Goal: Information Seeking & Learning: Compare options

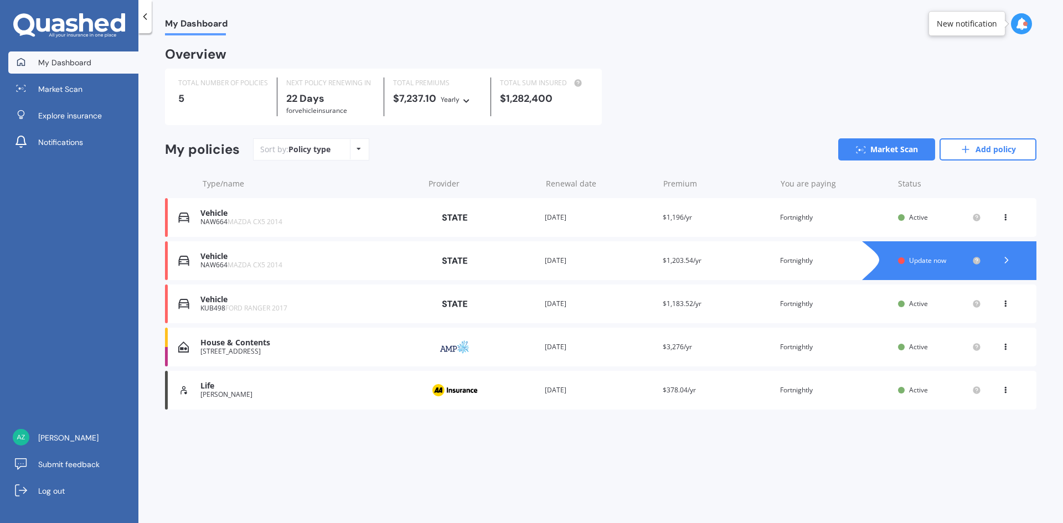
click at [359, 265] on div "NAW664 MAZDA CX5 2014" at bounding box center [309, 265] width 218 height 8
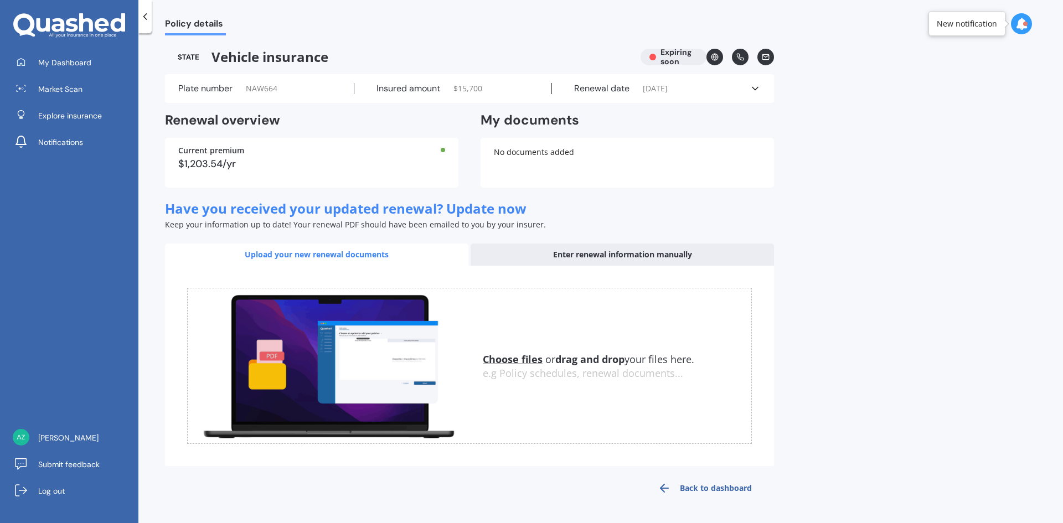
click at [666, 259] on div "Enter renewal information manually" at bounding box center [622, 255] width 303 height 22
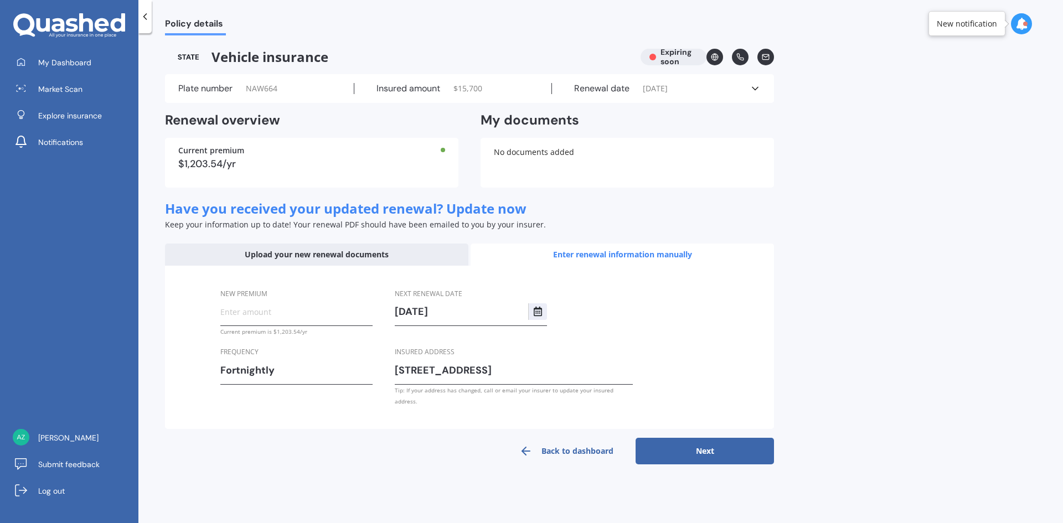
click at [826, 209] on div "Policy details Vehicle insurance Expiring soon Plate number NAW664 Insured amou…" at bounding box center [600, 280] width 925 height 490
click at [64, 88] on span "Market Scan" at bounding box center [60, 89] width 44 height 11
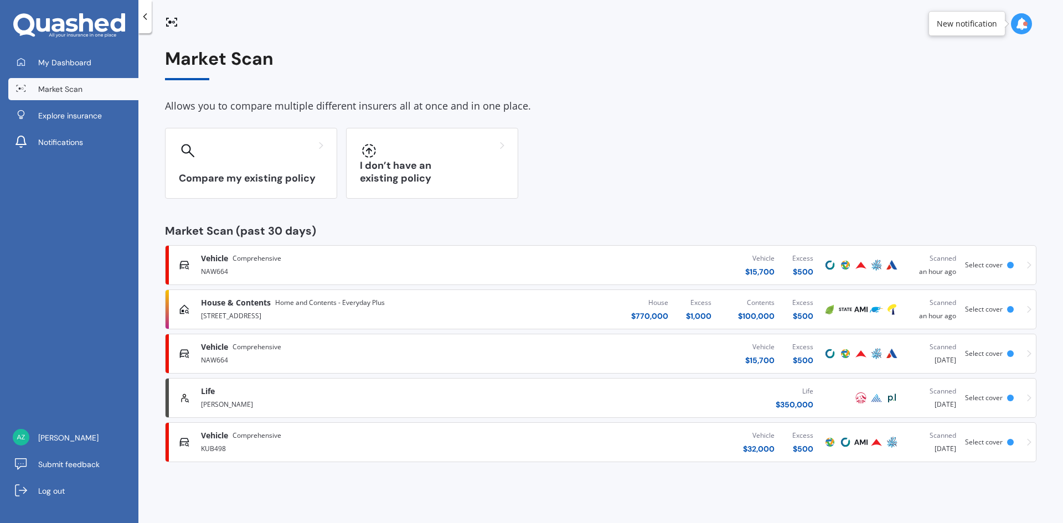
click at [520, 264] on div "Vehicle $ 15,700 Excess $ 500" at bounding box center [662, 265] width 322 height 33
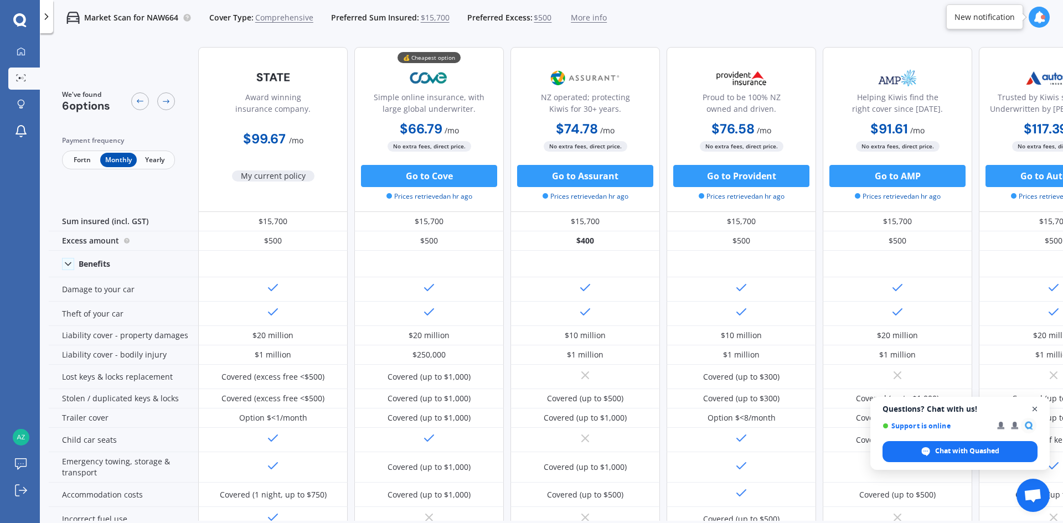
click at [1036, 409] on span "Open chat" at bounding box center [1035, 410] width 14 height 14
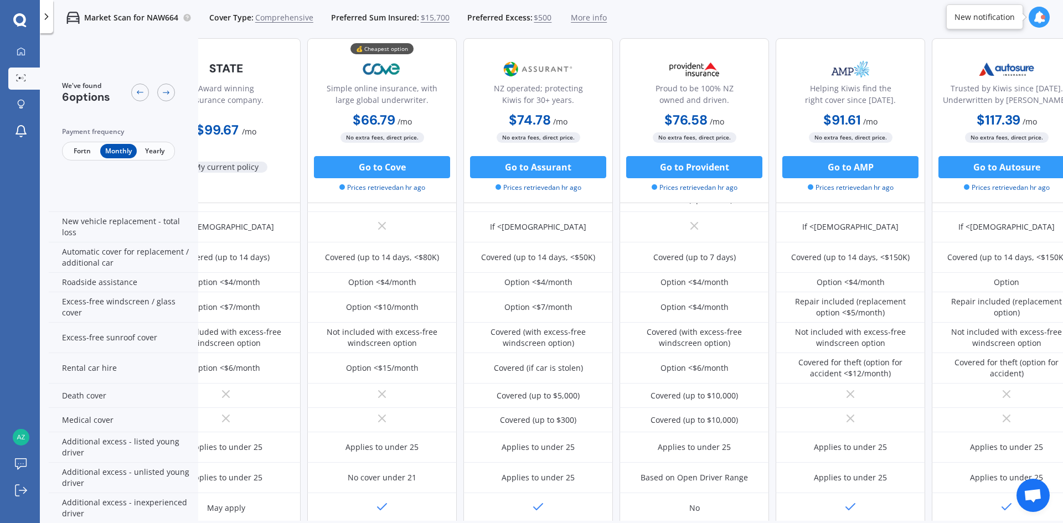
scroll to position [319, 0]
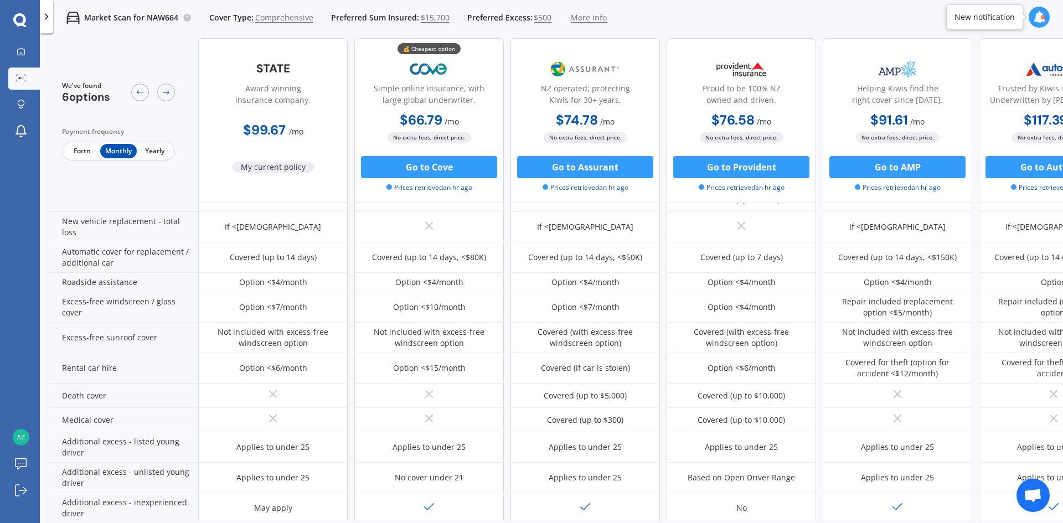
click at [160, 156] on span "Yearly" at bounding box center [155, 151] width 36 height 14
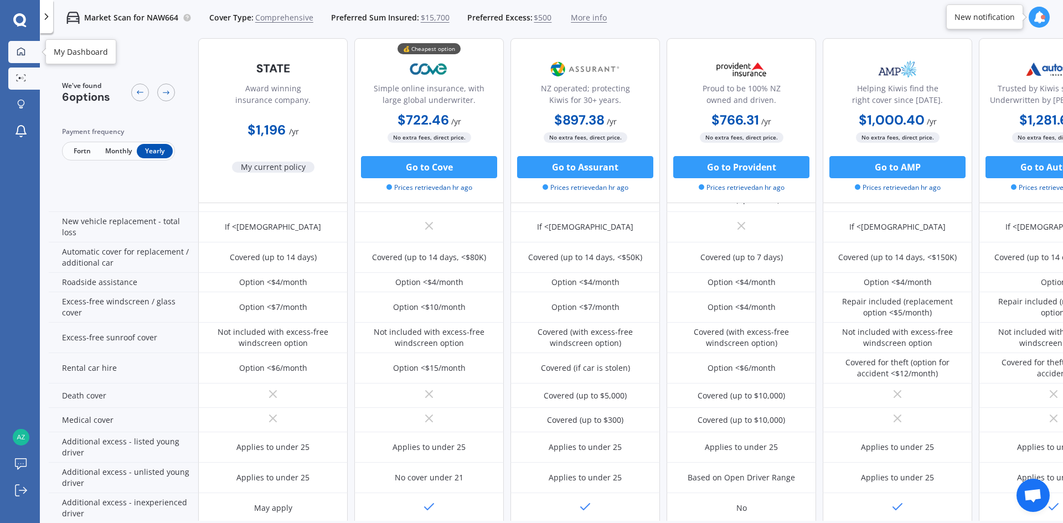
click at [26, 48] on div at bounding box center [21, 52] width 17 height 10
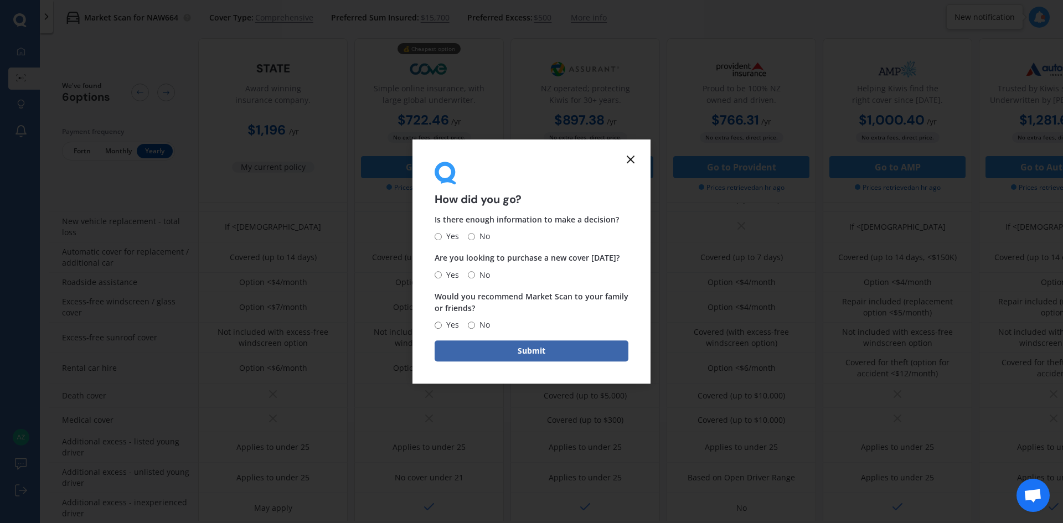
click at [632, 160] on icon at bounding box center [630, 159] width 13 height 13
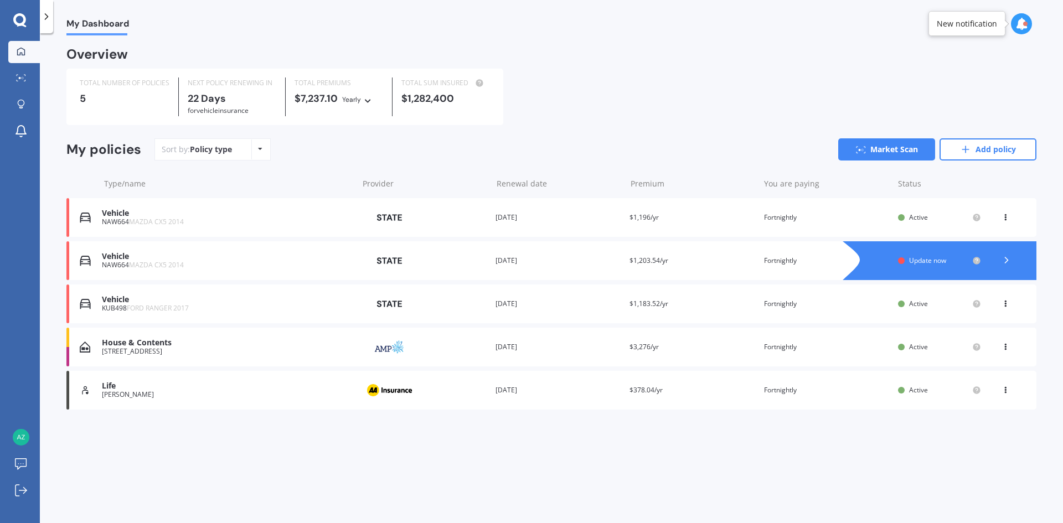
click at [197, 266] on div "NAW664 MAZDA CX5 2014" at bounding box center [227, 265] width 251 height 8
click at [255, 265] on div "NAW664 MAZDA CX5 2014" at bounding box center [227, 265] width 251 height 8
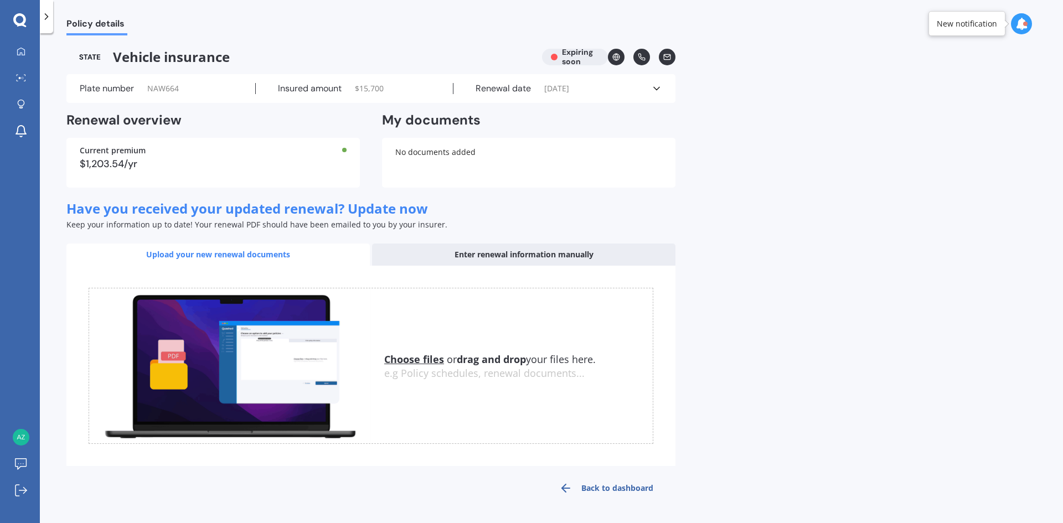
click at [286, 166] on div "$1,203.54/yr" at bounding box center [213, 164] width 267 height 10
drag, startPoint x: 17, startPoint y: 70, endPoint x: 33, endPoint y: 120, distance: 51.7
click at [17, 71] on link "Market Scan" at bounding box center [24, 79] width 32 height 22
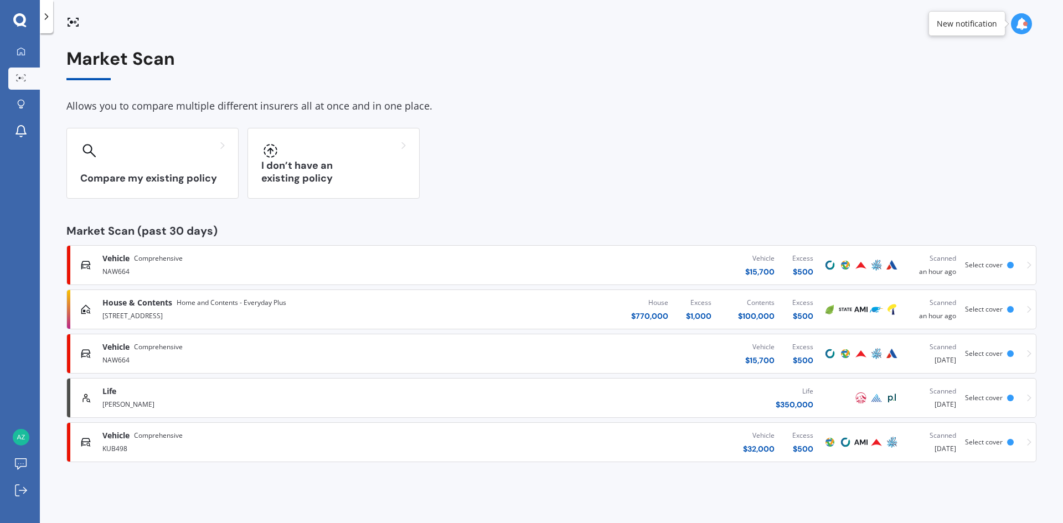
drag, startPoint x: 247, startPoint y: 422, endPoint x: 240, endPoint y: 430, distance: 11.0
drag, startPoint x: 240, startPoint y: 430, endPoint x: 164, endPoint y: 481, distance: 91.2
click at [164, 481] on div "Market Scan Allows you to compare multiple different insurers all at once and i…" at bounding box center [551, 280] width 1023 height 490
click at [698, 362] on div "Vehicle $ 15,700 Excess $ 500" at bounding box center [636, 353] width 371 height 33
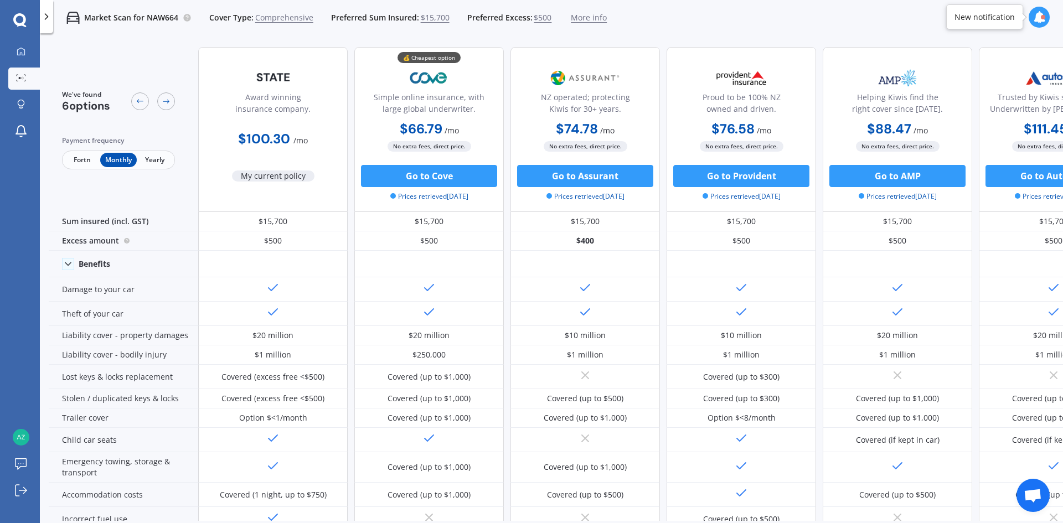
click at [82, 154] on span "Fortn" at bounding box center [82, 160] width 36 height 14
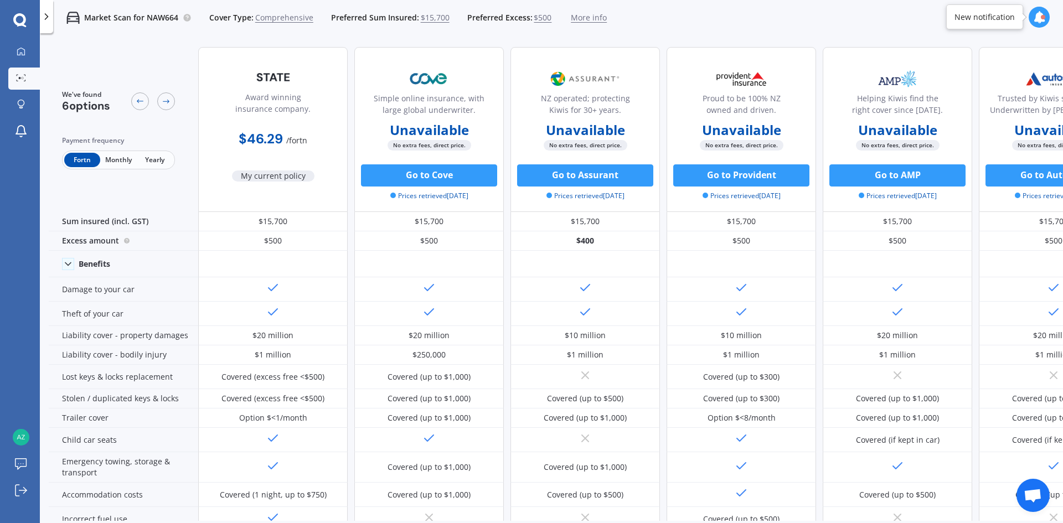
click at [123, 160] on span "Monthly" at bounding box center [118, 160] width 36 height 14
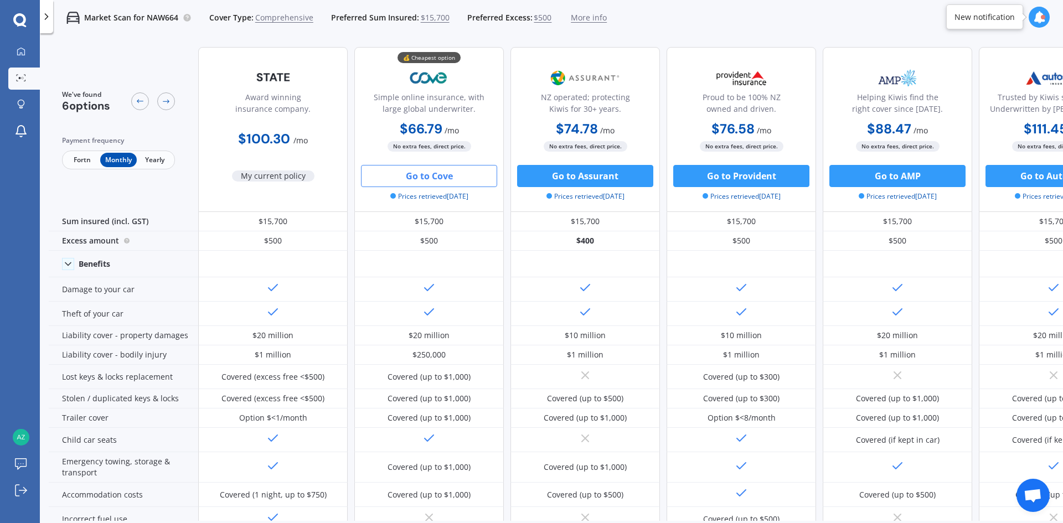
click at [441, 182] on button "Go to Cove" at bounding box center [429, 176] width 136 height 22
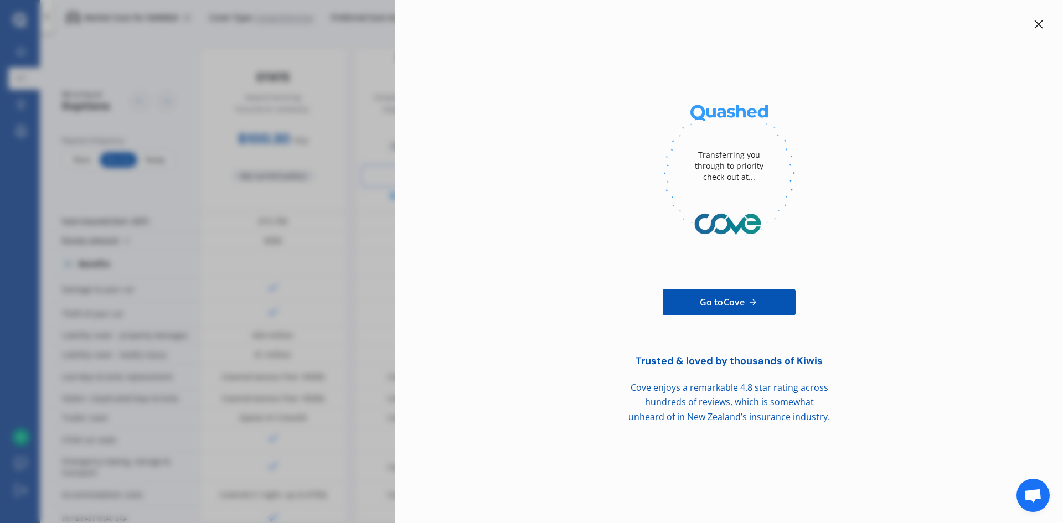
click at [1039, 23] on icon at bounding box center [1038, 24] width 9 height 9
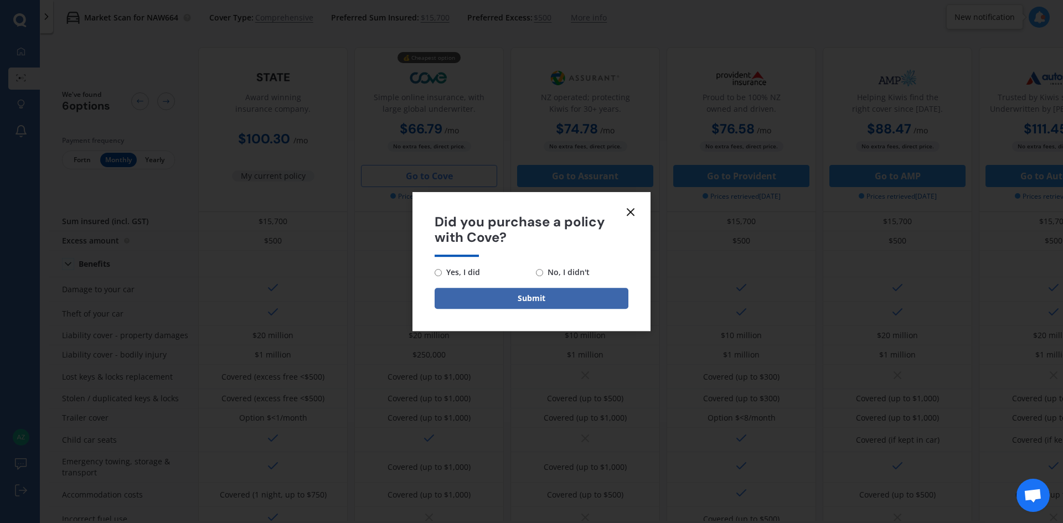
click at [630, 215] on icon at bounding box center [630, 211] width 13 height 13
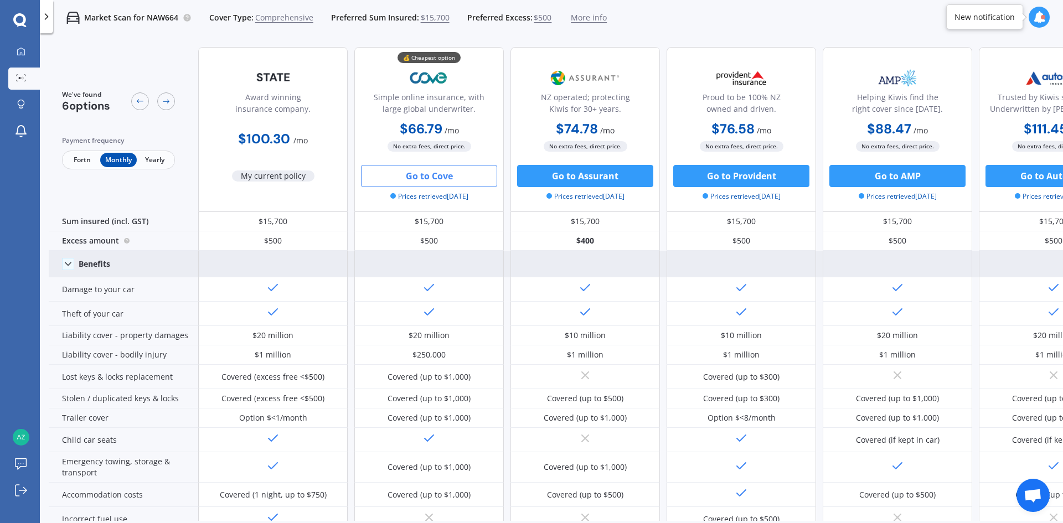
click at [69, 265] on icon at bounding box center [68, 264] width 11 height 11
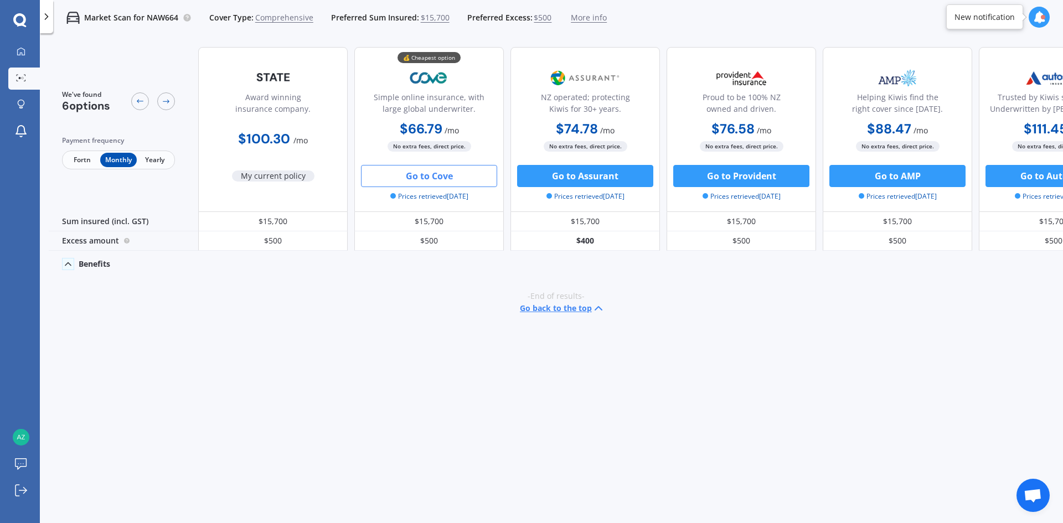
click at [87, 154] on span "Fortn" at bounding box center [82, 160] width 36 height 14
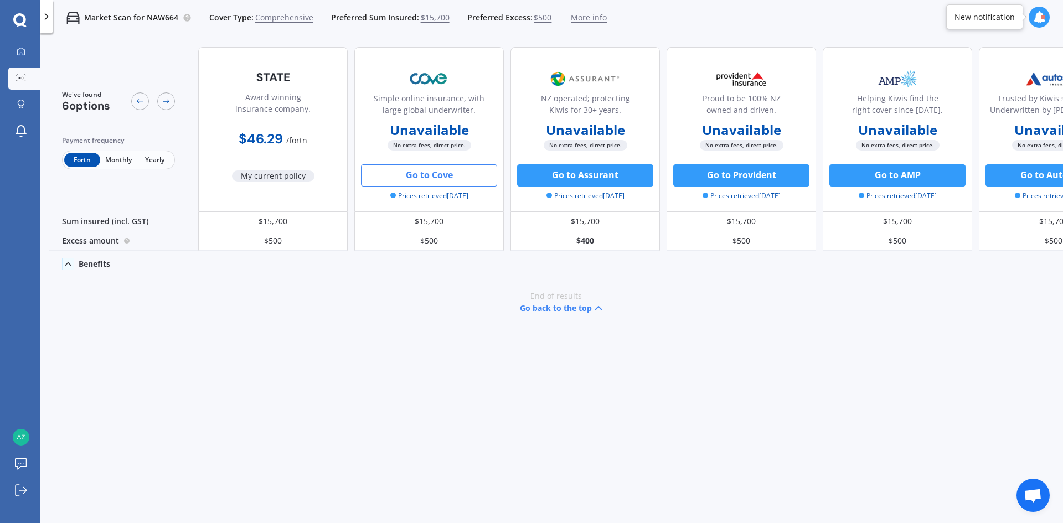
click at [120, 164] on span "Monthly" at bounding box center [118, 160] width 36 height 14
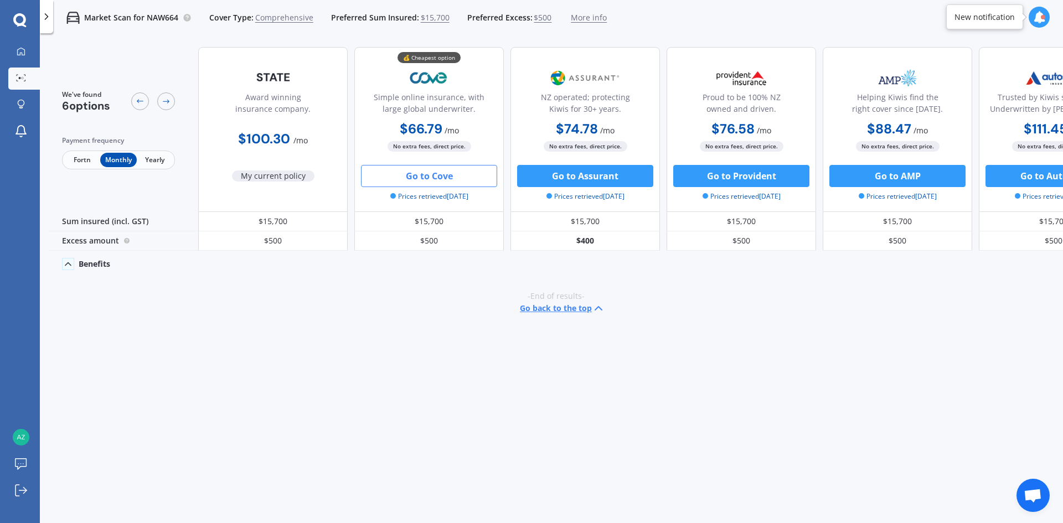
click at [581, 16] on span "More info" at bounding box center [589, 17] width 36 height 11
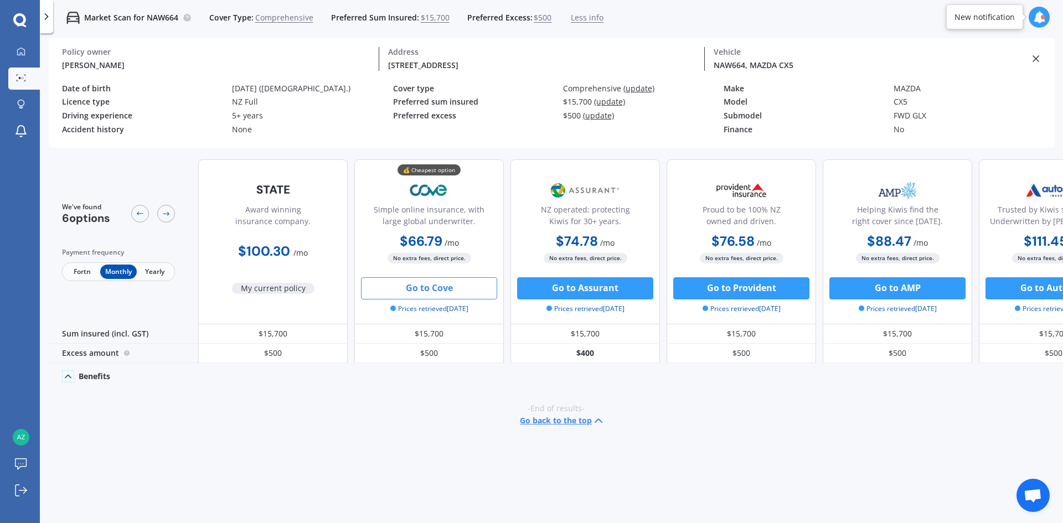
click at [161, 269] on span "Yearly" at bounding box center [155, 272] width 36 height 14
click at [25, 82] on div at bounding box center [21, 78] width 17 height 8
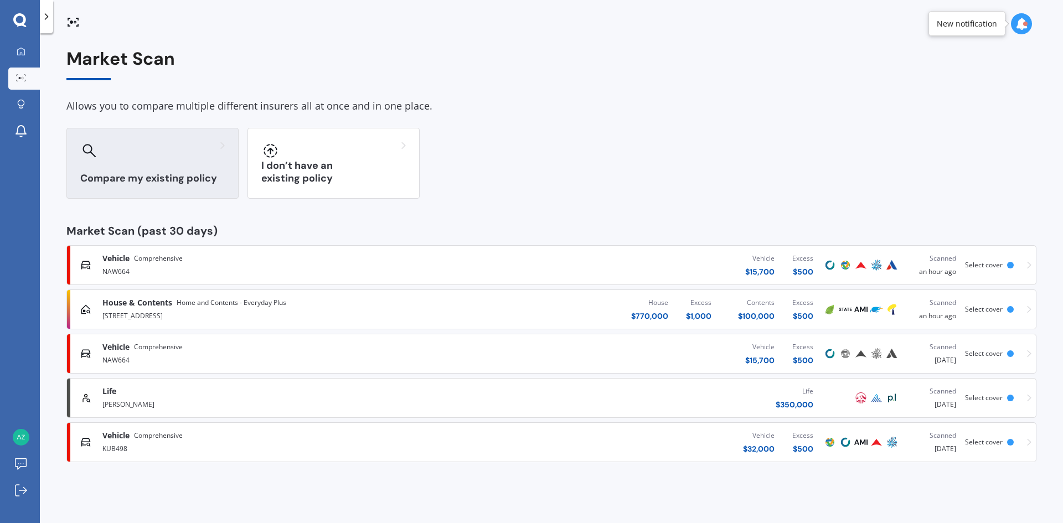
click at [171, 180] on h3 "Compare my existing policy" at bounding box center [152, 178] width 145 height 13
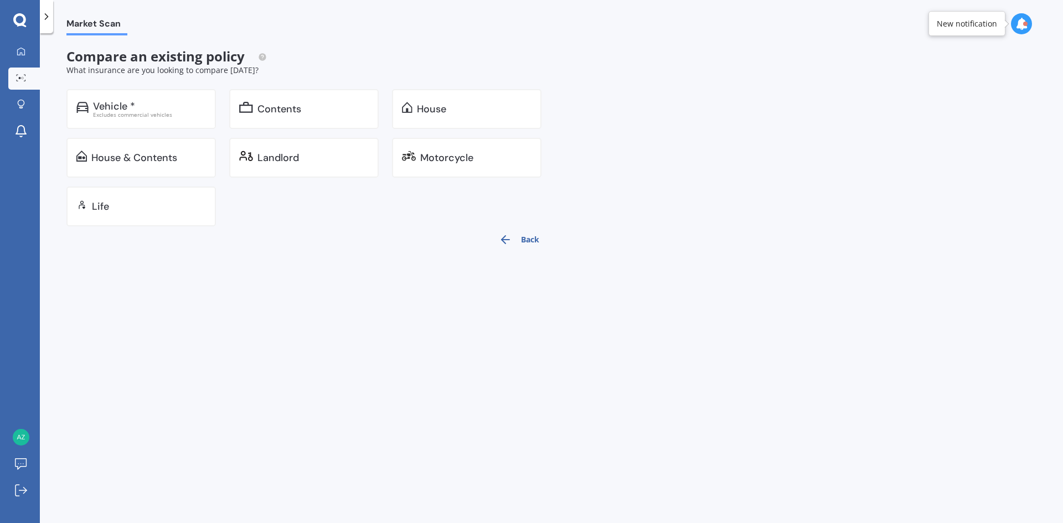
drag, startPoint x: 162, startPoint y: 107, endPoint x: 153, endPoint y: 80, distance: 28.5
click at [161, 97] on div "Vehicle * Excludes commercial vehicles" at bounding box center [140, 109] width 149 height 40
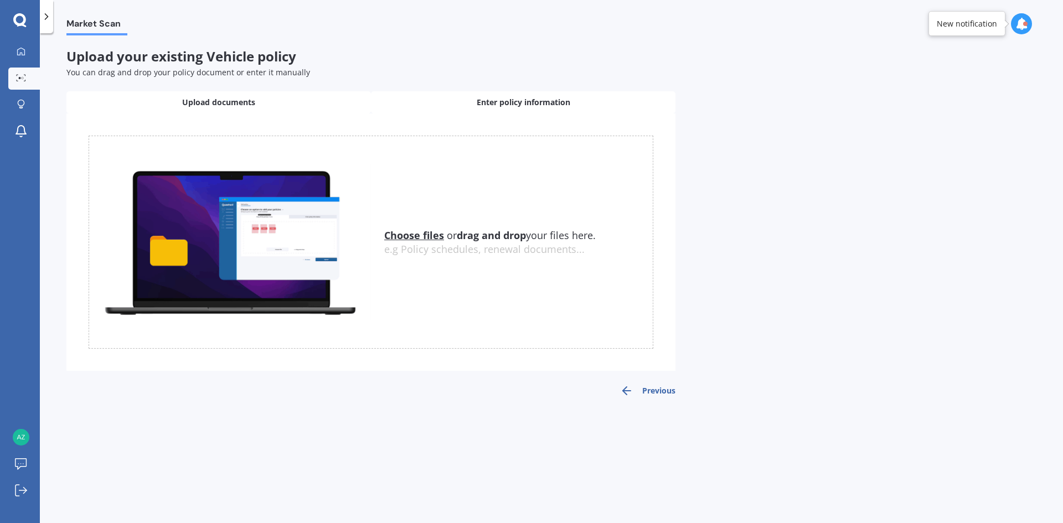
drag, startPoint x: 475, startPoint y: 100, endPoint x: 458, endPoint y: 103, distance: 16.9
click at [476, 100] on div "Enter policy information" at bounding box center [523, 102] width 305 height 22
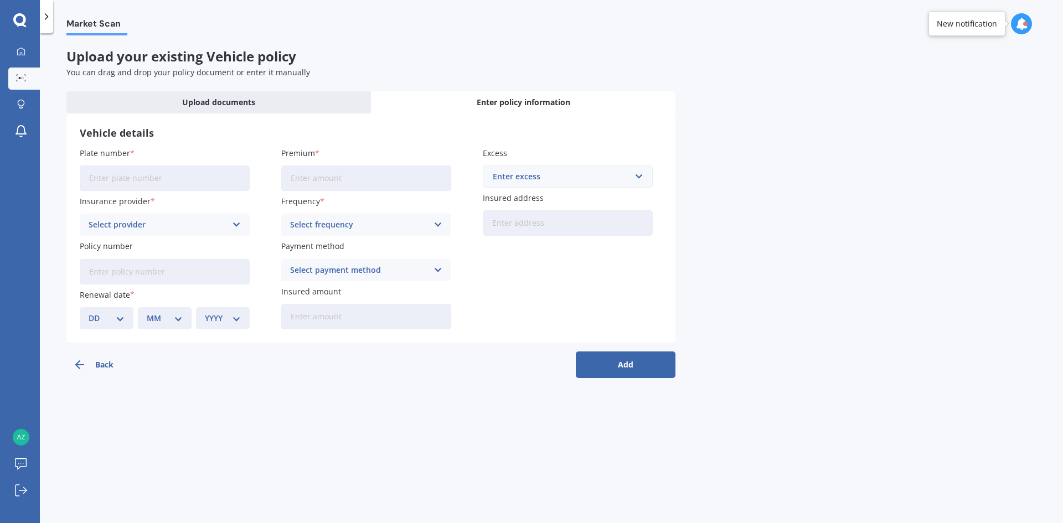
click at [163, 172] on input "Plate number" at bounding box center [165, 178] width 170 height 25
type input "KUB498"
click at [383, 223] on div "Select frequency" at bounding box center [359, 225] width 138 height 12
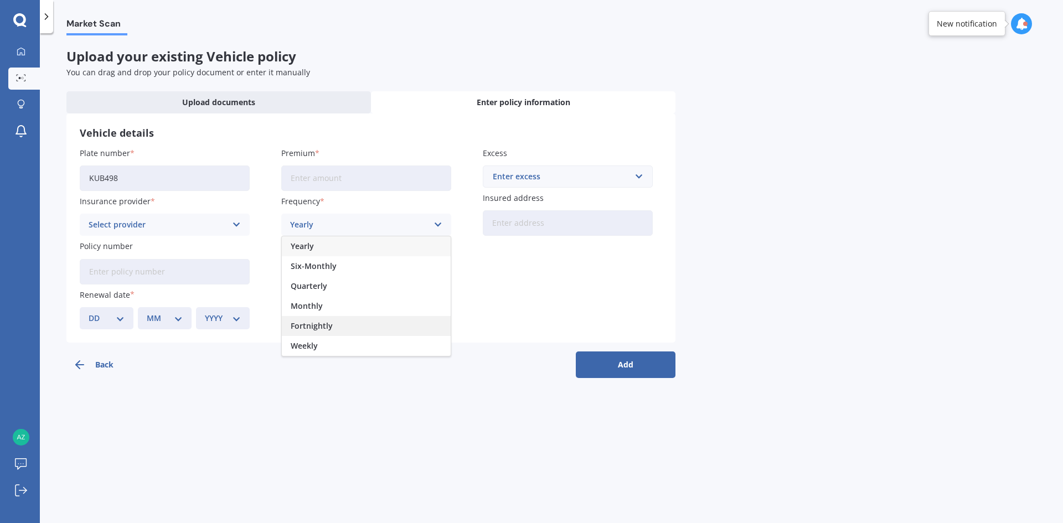
click at [323, 329] on span "Fortnightly" at bounding box center [312, 326] width 42 height 8
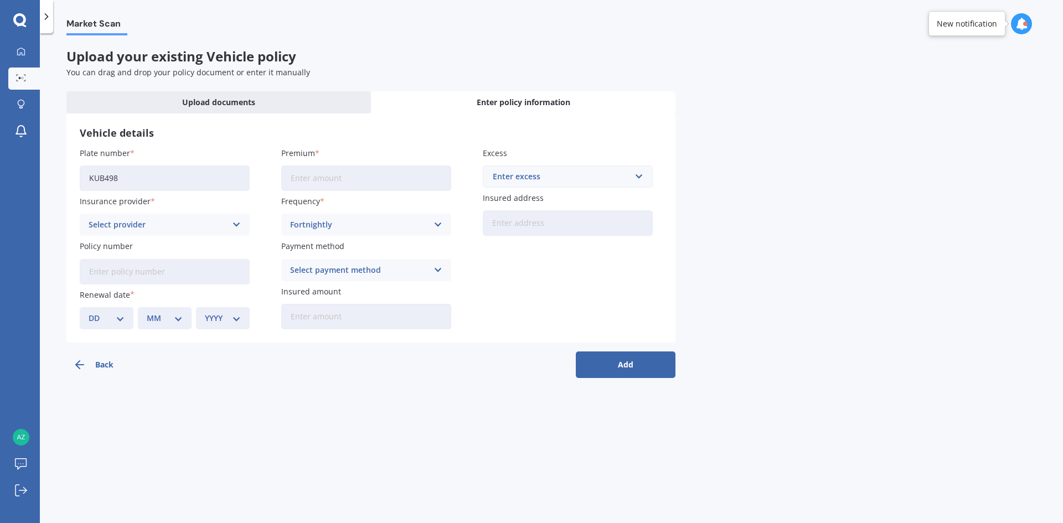
click at [350, 182] on input "Premium" at bounding box center [366, 178] width 170 height 25
click at [345, 179] on input "Premium" at bounding box center [366, 178] width 170 height 25
type input "$45.52"
click at [216, 221] on div "Select provider" at bounding box center [158, 225] width 138 height 12
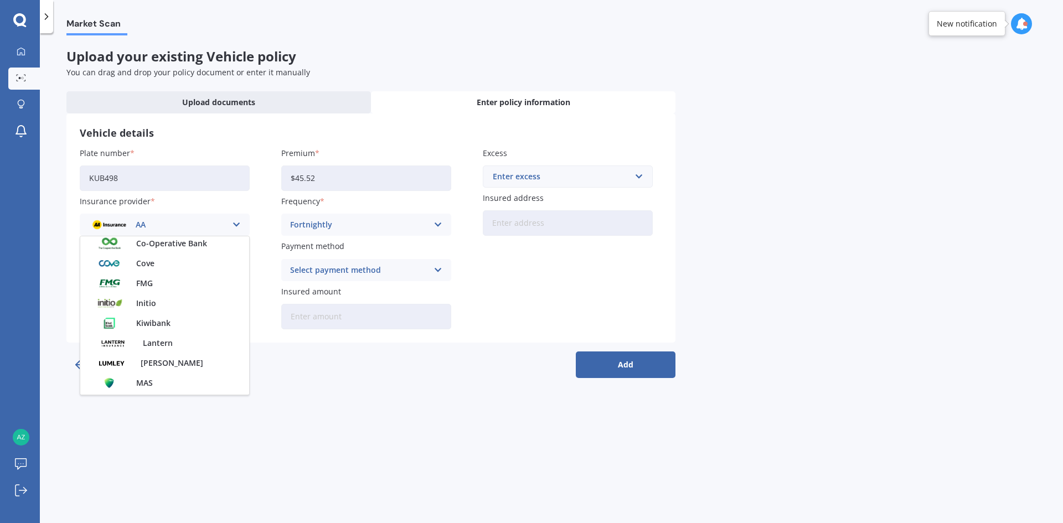
scroll to position [479, 0]
click at [154, 245] on span "State" at bounding box center [148, 245] width 20 height 8
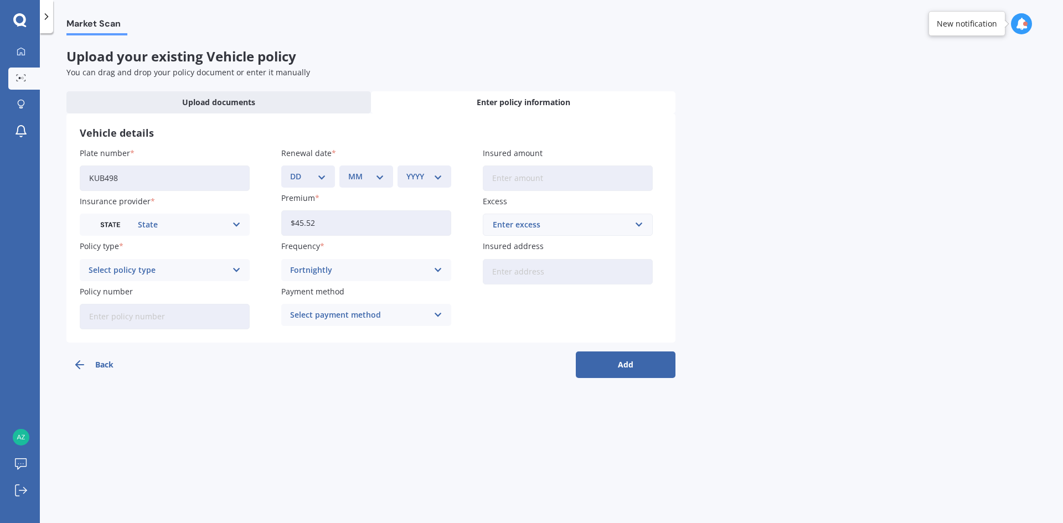
click at [166, 276] on div "Select policy type Comprehensive Third Party, Fire & Theft Third Party" at bounding box center [165, 270] width 170 height 22
click at [138, 295] on span "Comprehensive" at bounding box center [118, 292] width 59 height 8
click at [336, 174] on div "DD 01 02 03 04 05 06 07 08 09 10 11 12 13 14 15 16 17 18 19 20 21 22 23 24 25 2…" at bounding box center [366, 177] width 170 height 22
click at [328, 178] on div "DD 01 02 03 04 05 06 07 08 09 10 11 12 13 14 15 16 17 18 19 20 21 22 23 24 25 2…" at bounding box center [308, 177] width 54 height 22
click at [323, 179] on select "DD 01 02 03 04 05 06 07 08 09 10 11 12 13 14 15 16 17 18 19 20 21 22 23 24 25 2…" at bounding box center [308, 177] width 36 height 12
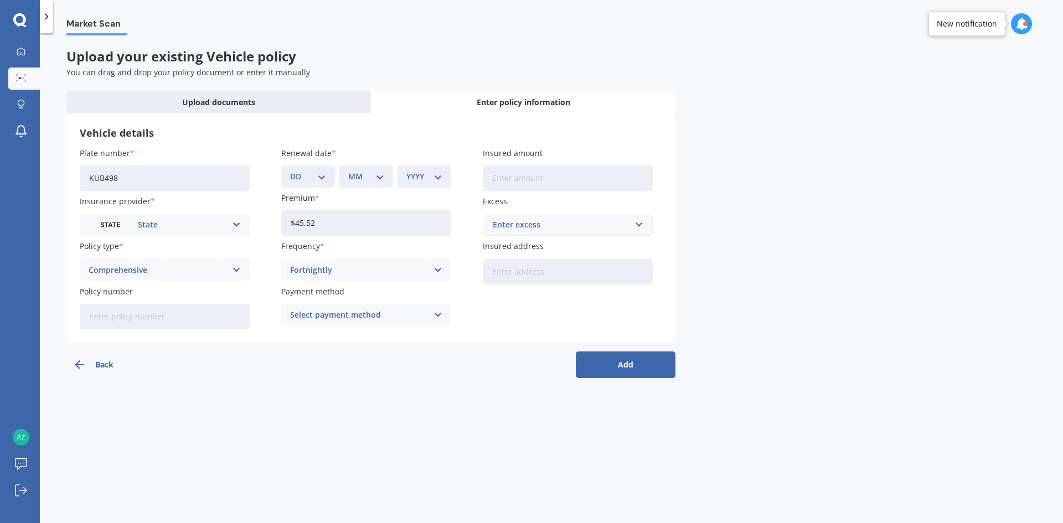
select select "11"
click at [290, 171] on select "DD 01 02 03 04 05 06 07 08 09 10 11 12 13 14 15 16 17 18 19 20 21 22 23 24 25 2…" at bounding box center [308, 177] width 36 height 12
click at [380, 178] on select "MM 01 02 03 04 05 06 07 08 09 10 11 12" at bounding box center [366, 177] width 36 height 12
select select "09"
click at [348, 171] on select "MM 01 02 03 04 05 06 07 08 09 10 11 12" at bounding box center [366, 177] width 36 height 12
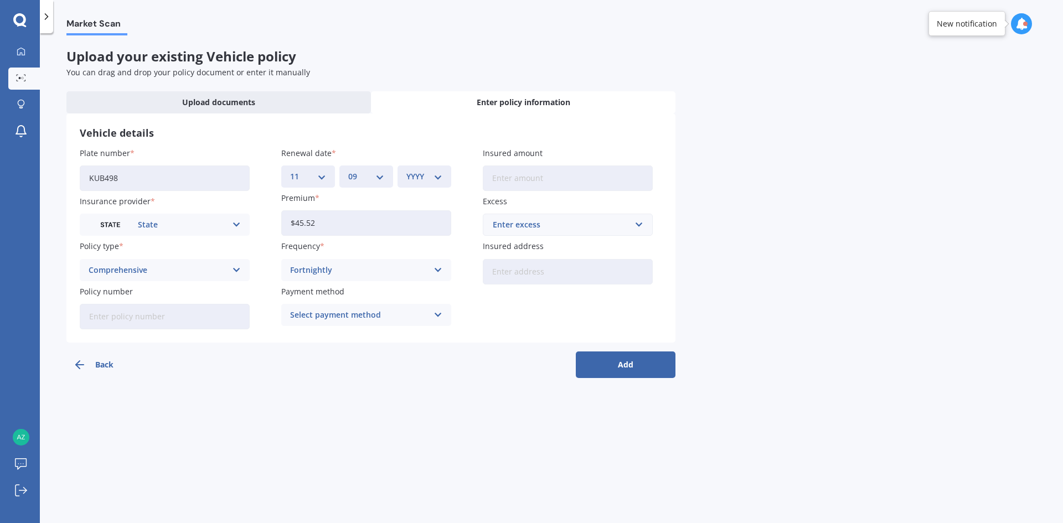
click at [437, 176] on select "YYYY 2027 2026 2025 2024 2023 2022 2021 2020 2019 2018 2017 2016 2015 2014 2013…" at bounding box center [424, 177] width 36 height 12
select select "2026"
click at [406, 171] on select "YYYY 2027 2026 2025 2024 2023 2022 2021 2020 2019 2018 2017 2016 2015 2014 2013…" at bounding box center [424, 177] width 36 height 12
click at [519, 181] on input "Insured amount" at bounding box center [568, 178] width 170 height 25
type input "$32,000"
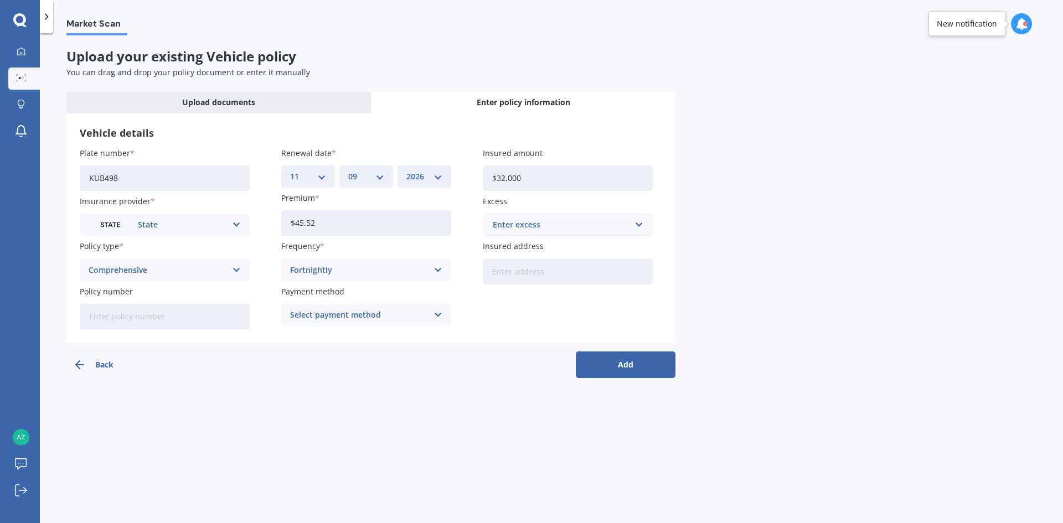
click at [561, 225] on div "Enter excess" at bounding box center [561, 225] width 137 height 12
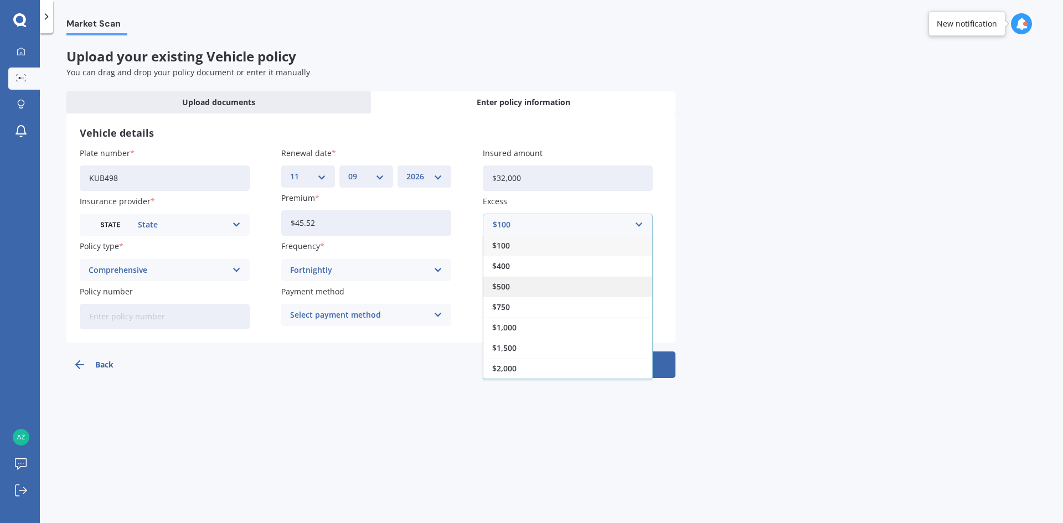
click at [506, 283] on span "$500" at bounding box center [501, 287] width 18 height 8
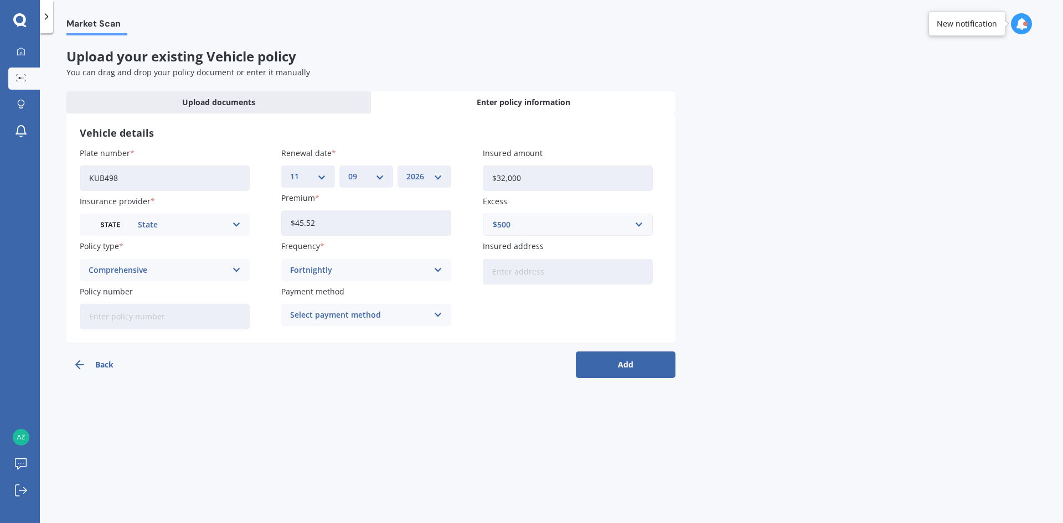
click at [436, 315] on icon at bounding box center [438, 315] width 9 height 12
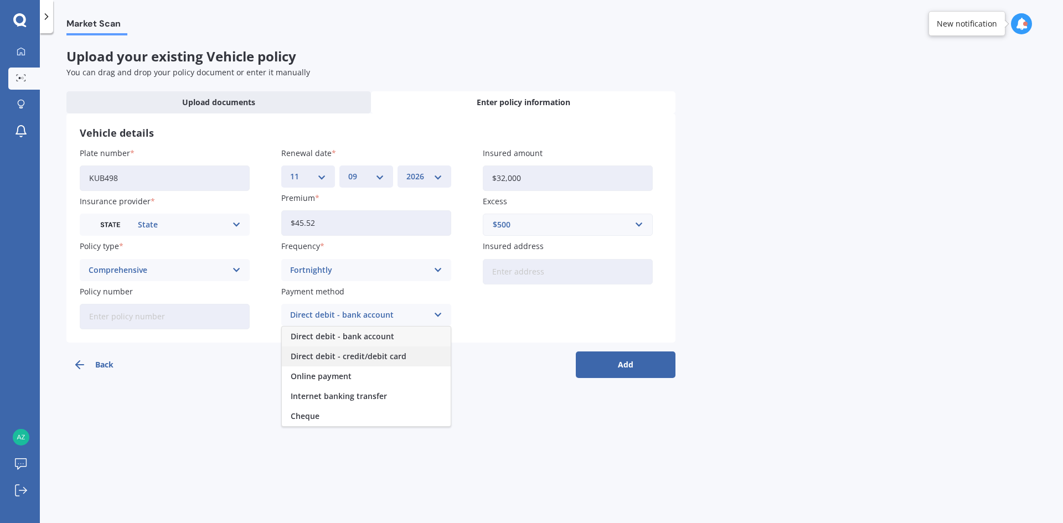
click at [374, 358] on span "Direct debit - credit/debit card" at bounding box center [349, 357] width 116 height 8
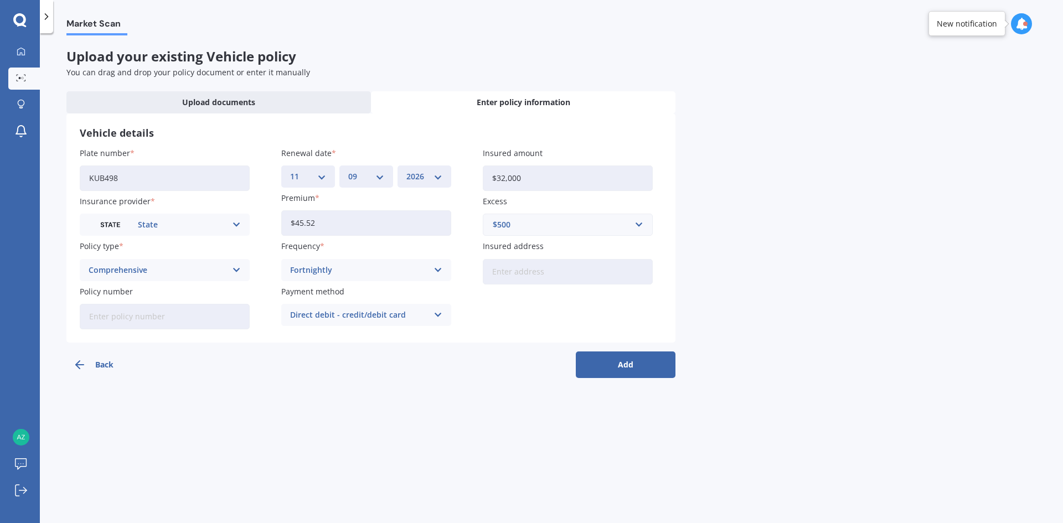
click at [506, 274] on input "Insured address" at bounding box center [568, 271] width 170 height 25
drag, startPoint x: 638, startPoint y: 271, endPoint x: 589, endPoint y: 273, distance: 49.3
click at [589, 273] on input "138 Kaniere Road KaniereHokitika 7811" at bounding box center [568, 271] width 170 height 25
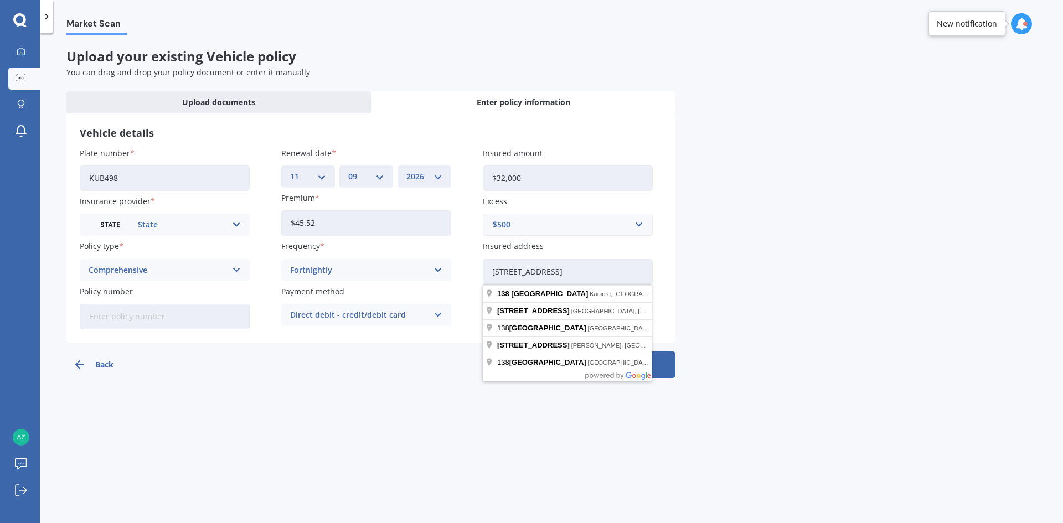
type input "[STREET_ADDRESS]"
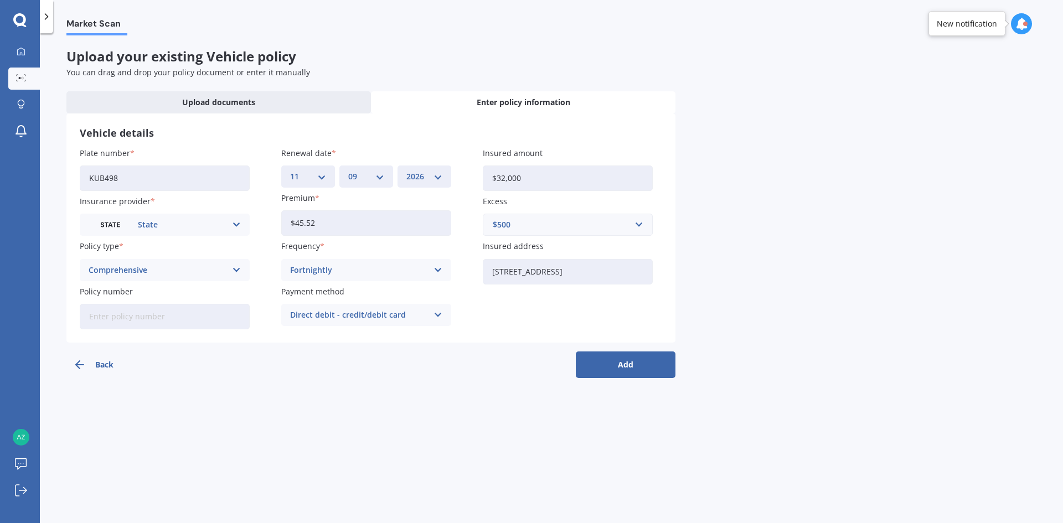
click at [632, 358] on button "Add" at bounding box center [626, 365] width 100 height 27
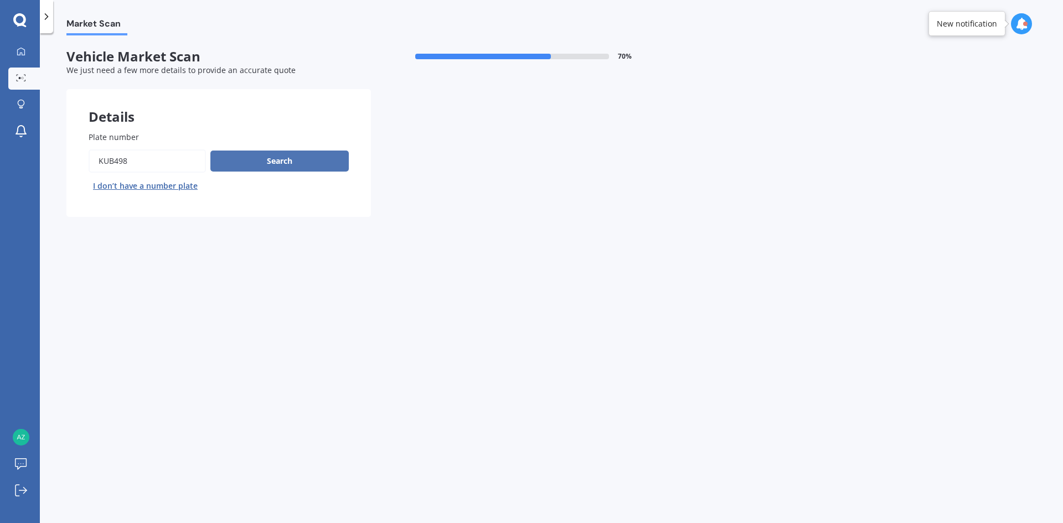
click at [256, 167] on button "Search" at bounding box center [279, 161] width 138 height 21
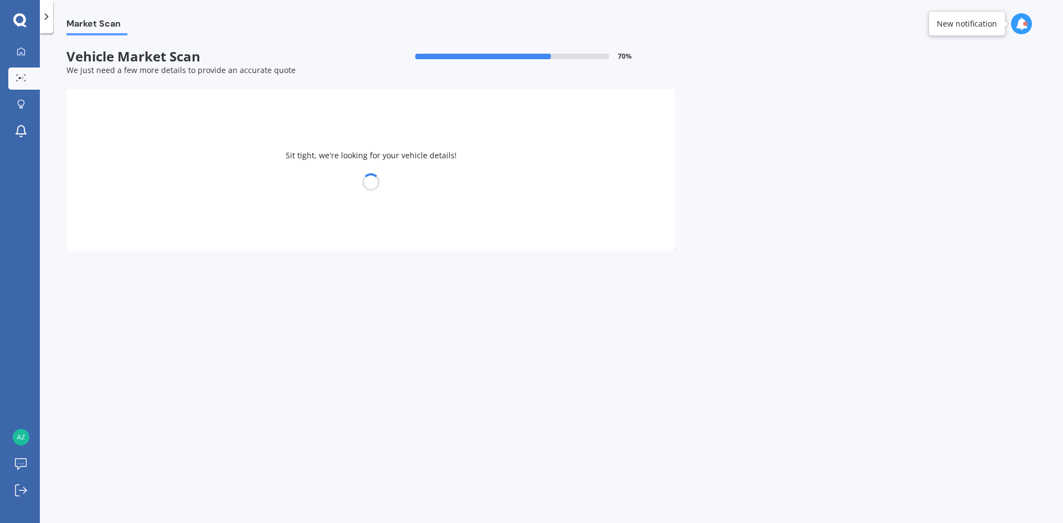
select select "FORD"
select select "RANGER"
select select "30"
select select "07"
select select "1988"
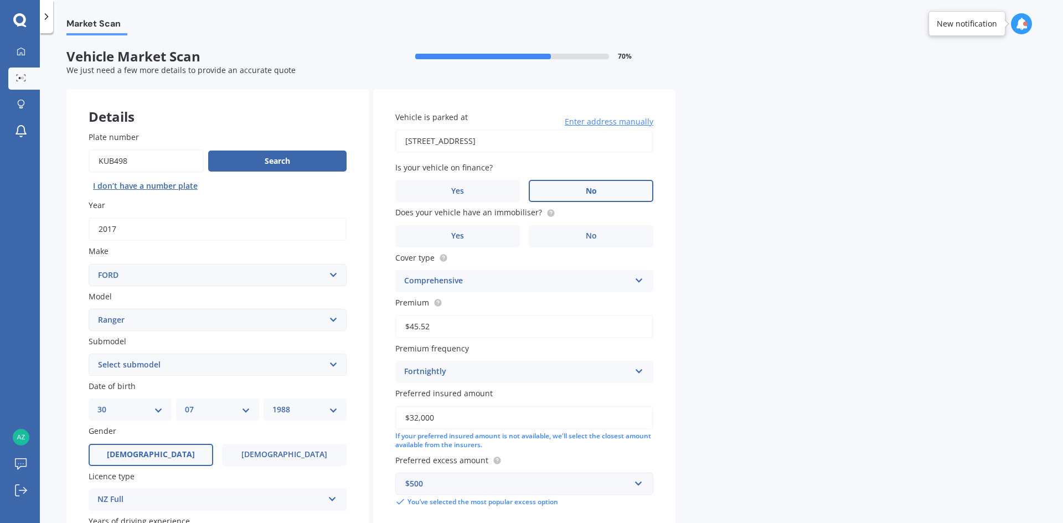
click at [619, 194] on label "No" at bounding box center [591, 191] width 125 height 22
click at [0, 0] on input "No" at bounding box center [0, 0] width 0 height 0
click at [592, 229] on label "No" at bounding box center [591, 236] width 125 height 22
click at [0, 0] on input "No" at bounding box center [0, 0] width 0 height 0
click at [492, 238] on label "Yes" at bounding box center [457, 236] width 125 height 22
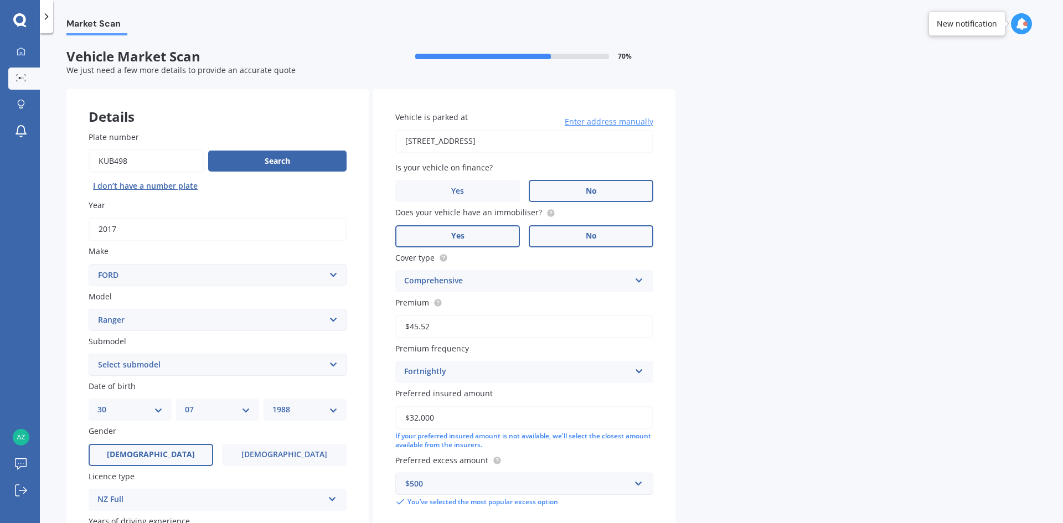
click at [0, 0] on input "Yes" at bounding box center [0, 0] width 0 height 0
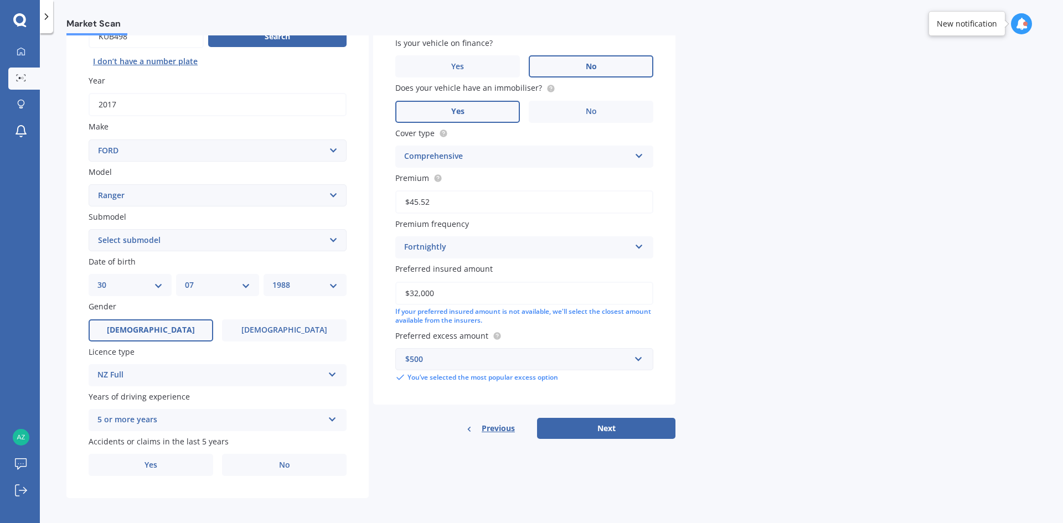
scroll to position [128, 0]
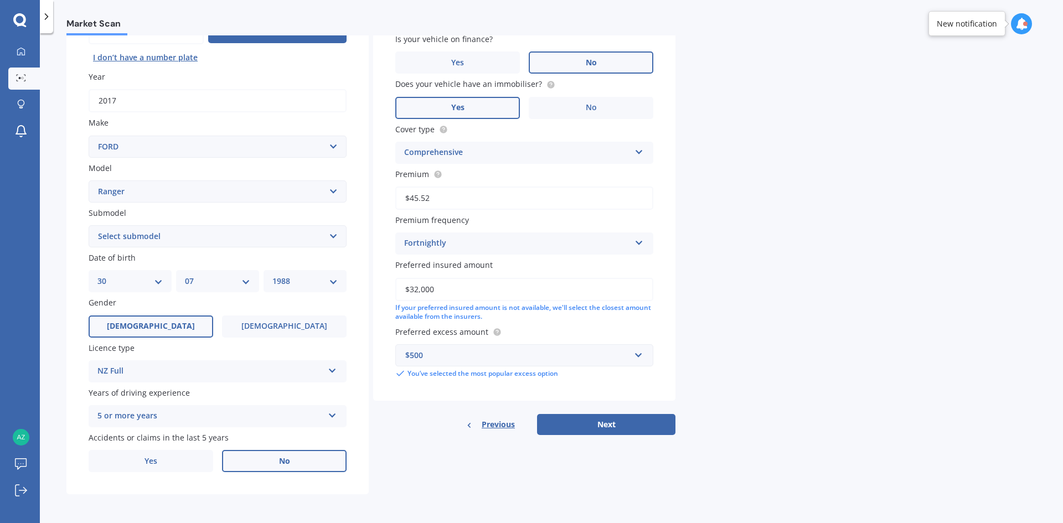
click at [295, 467] on label "No" at bounding box center [284, 461] width 125 height 22
click at [0, 0] on input "No" at bounding box center [0, 0] width 0 height 0
click at [266, 242] on select "Select submodel 4X2 3.2 Litre Turbo Diesel 4X2 XL 2.2 Litre Turbo Diesel 4X2 XL…" at bounding box center [218, 236] width 258 height 22
select select "4X4 XLT 3.2 LITRE TURBO DIESEL"
click at [89, 225] on select "Select submodel 4X2 3.2 Litre Turbo Diesel 4X2 XL 2.2 Litre Turbo Diesel 4X2 XL…" at bounding box center [218, 236] width 258 height 22
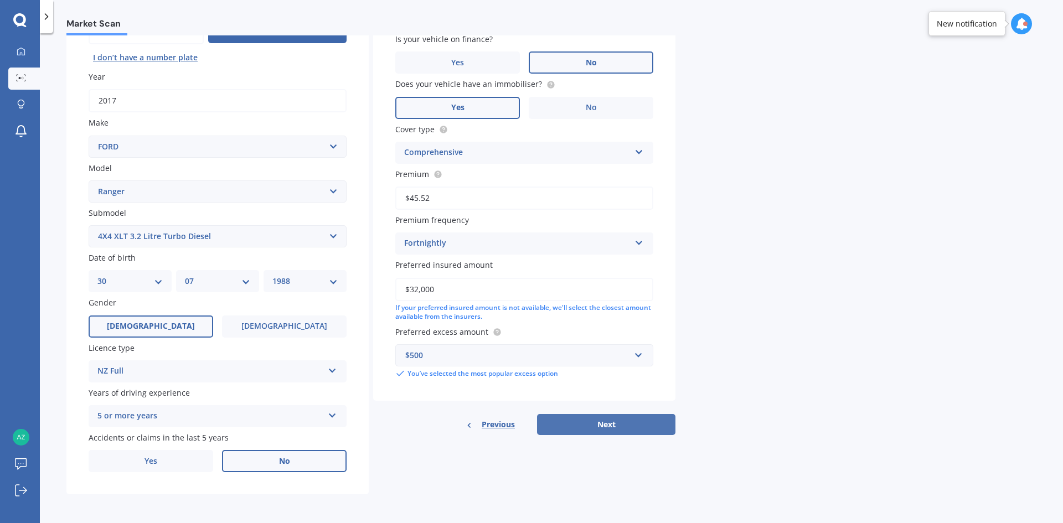
click at [638, 430] on button "Next" at bounding box center [606, 424] width 138 height 21
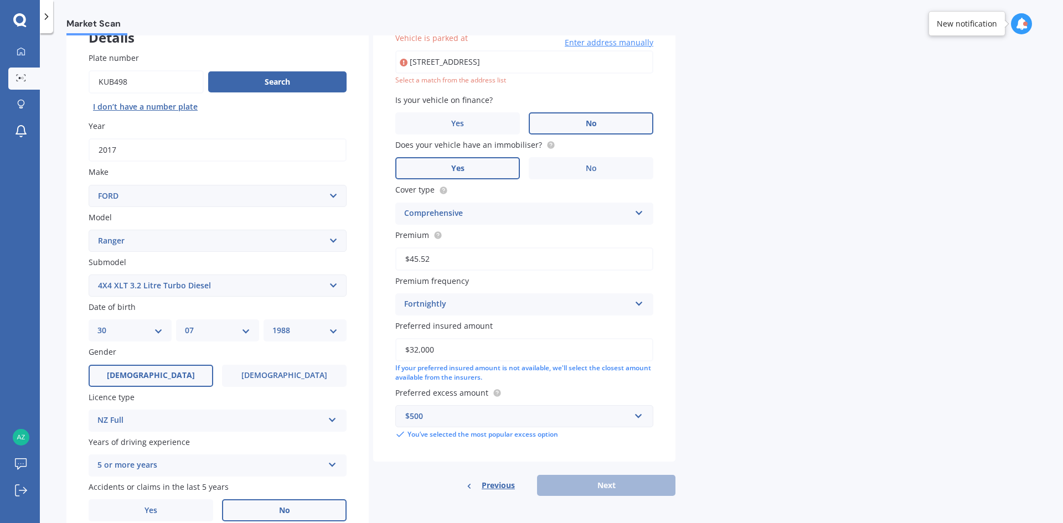
scroll to position [76, 0]
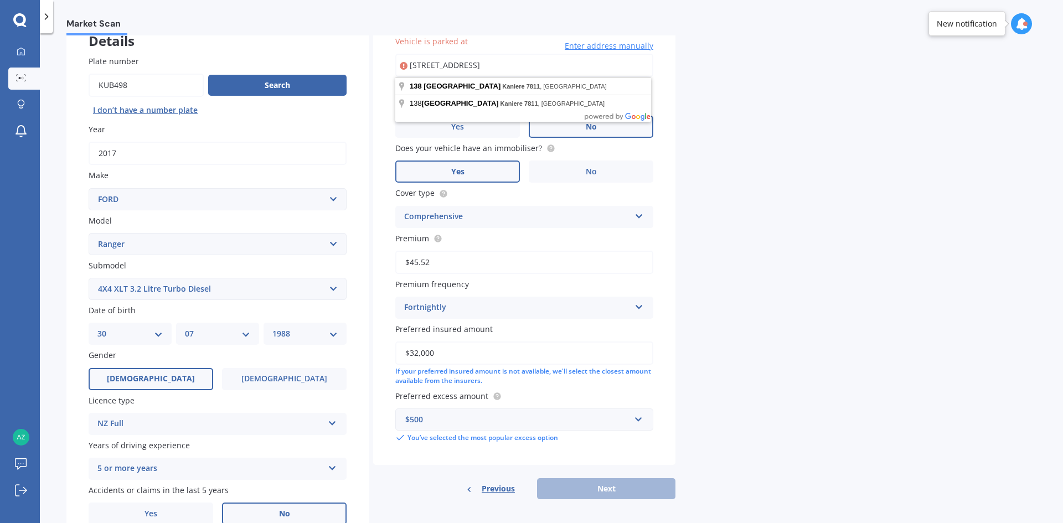
drag, startPoint x: 529, startPoint y: 64, endPoint x: 473, endPoint y: 70, distance: 55.8
click at [473, 70] on input "[STREET_ADDRESS]" at bounding box center [524, 65] width 258 height 23
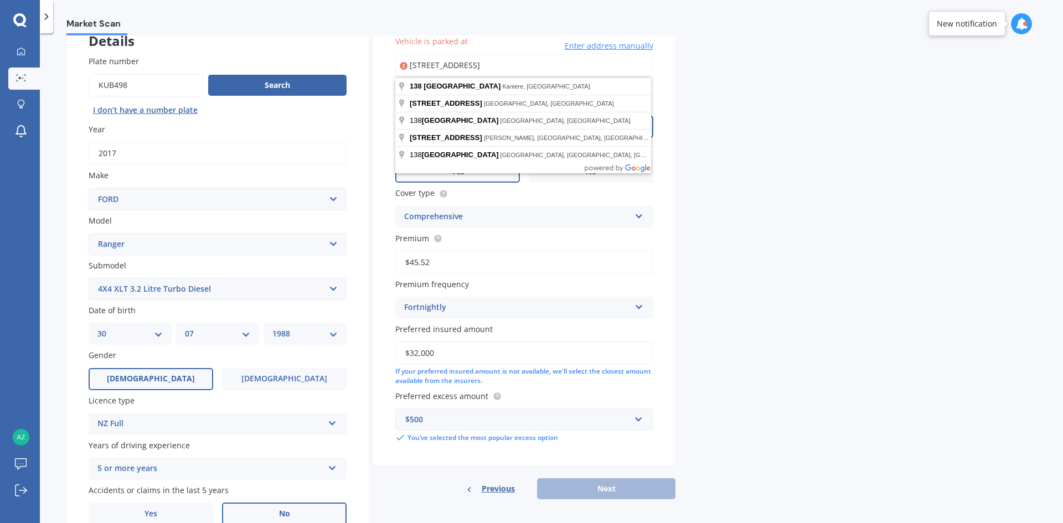
drag, startPoint x: 554, startPoint y: 67, endPoint x: 472, endPoint y: 73, distance: 82.2
click at [472, 73] on input "138 Kaniere Road KaniereHokitika 7811" at bounding box center [524, 65] width 258 height 23
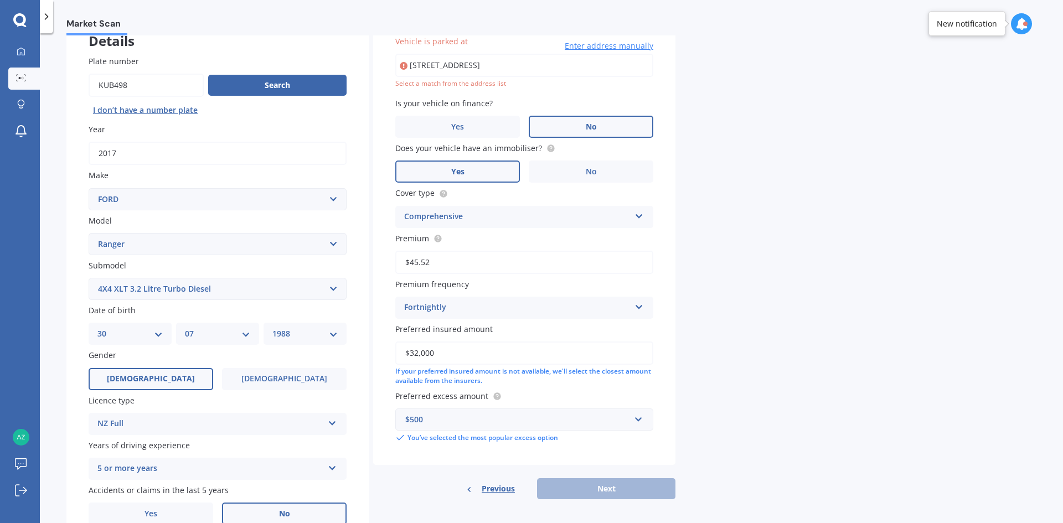
type input "[STREET_ADDRESS]"
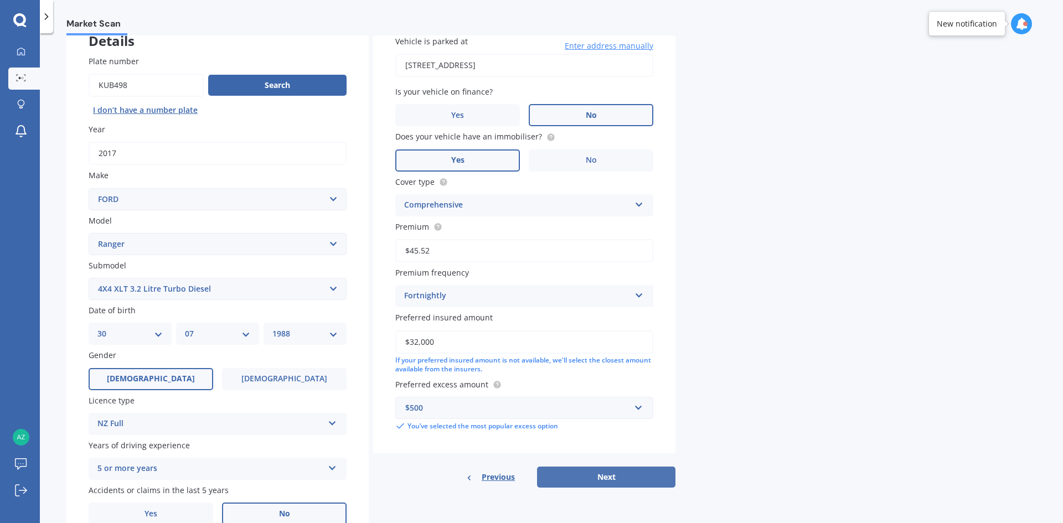
click at [658, 484] on button "Next" at bounding box center [606, 477] width 138 height 21
select select "30"
select select "07"
select select "1988"
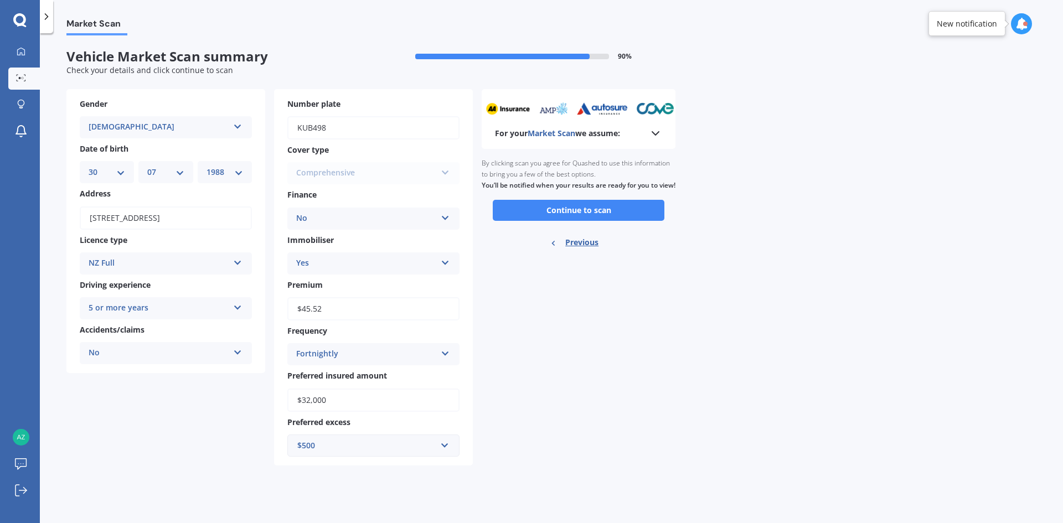
scroll to position [0, 0]
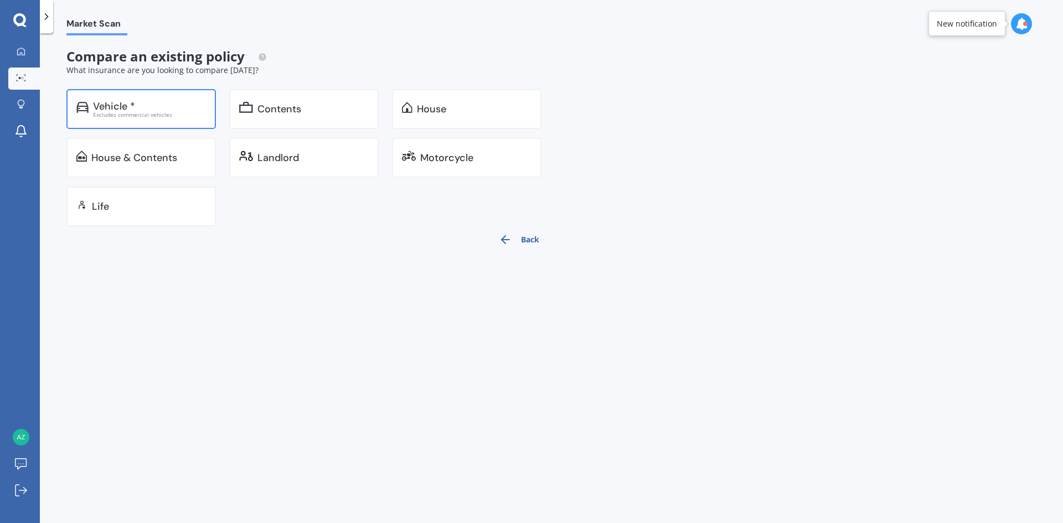
click at [97, 105] on div "Vehicle *" at bounding box center [114, 106] width 42 height 11
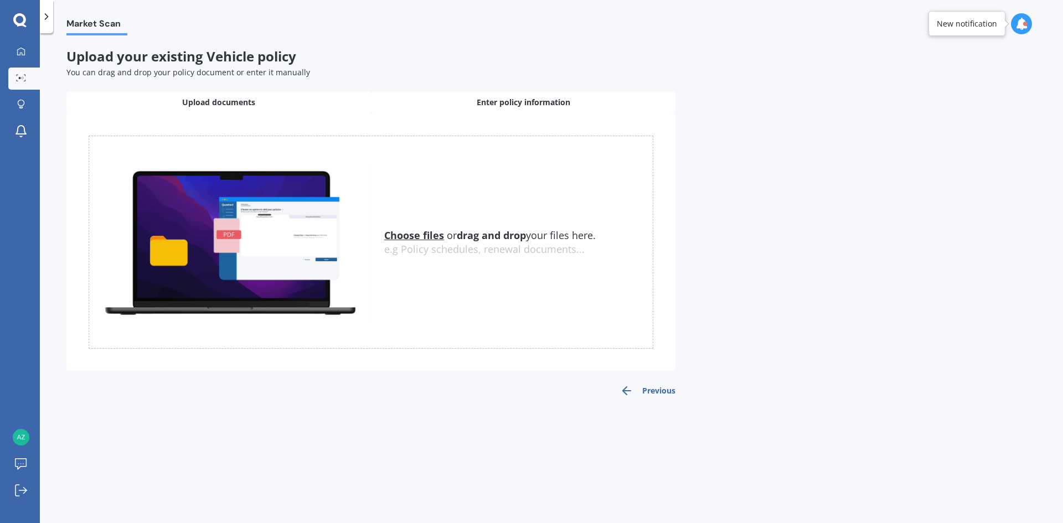
click at [525, 107] on div "Enter policy information" at bounding box center [523, 102] width 305 height 22
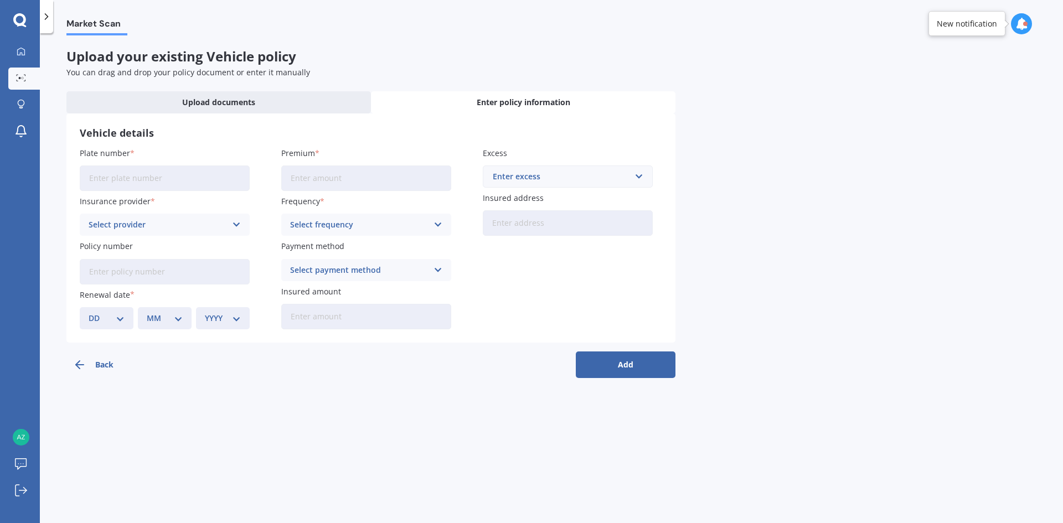
click at [181, 180] on input "Plate number" at bounding box center [165, 178] width 170 height 25
type input "KUB498"
click at [201, 222] on div "Select provider" at bounding box center [158, 225] width 138 height 12
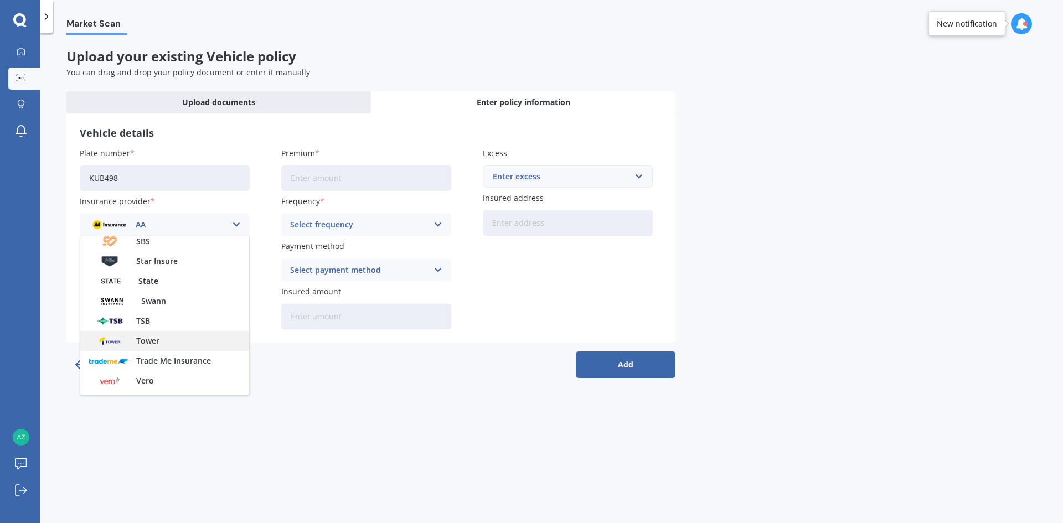
scroll to position [424, 0]
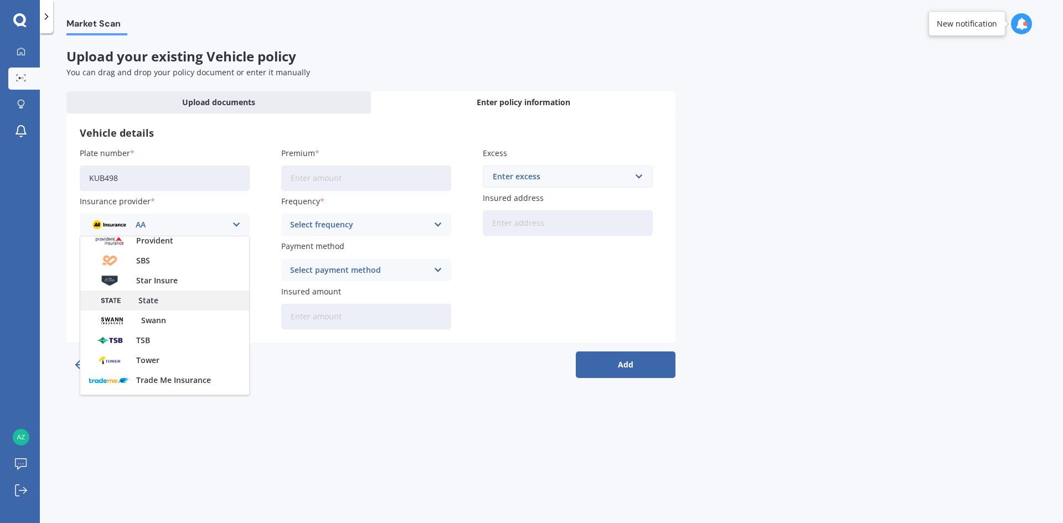
click at [157, 307] on div "State" at bounding box center [164, 301] width 169 height 20
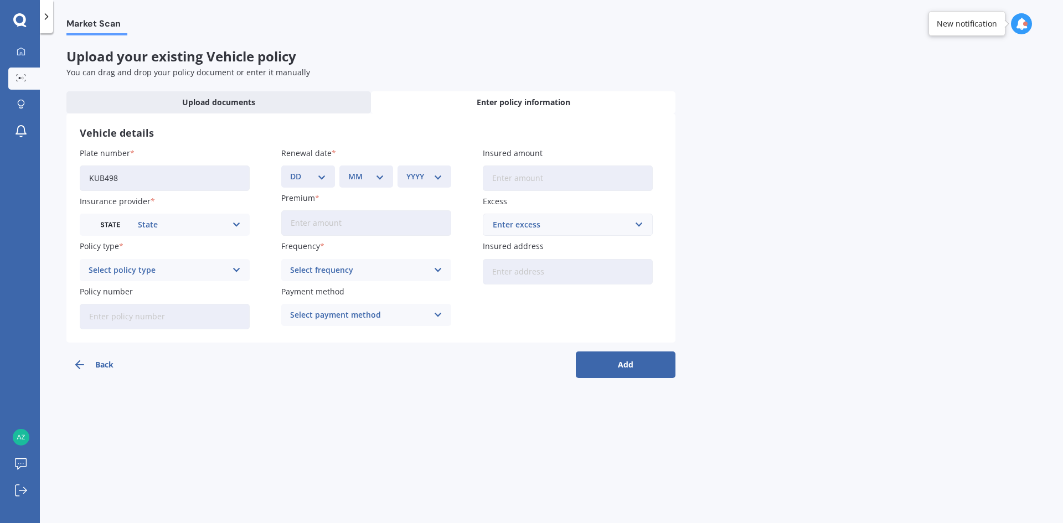
click at [204, 272] on div "Select policy type" at bounding box center [158, 270] width 138 height 12
click at [180, 296] on div "Comprehensive" at bounding box center [164, 292] width 169 height 20
click at [327, 180] on div "DD 01 02 03 04 05 06 07 08 09 10 11 12 13 14 15 16 17 18 19 20 21 22 23 24 25 2…" at bounding box center [308, 177] width 54 height 22
click at [324, 174] on select "DD 01 02 03 04 05 06 07 08 09 10 11 12 13 14 15 16 17 18 19 20 21 22 23 24 25 2…" at bounding box center [308, 177] width 36 height 12
select select "06"
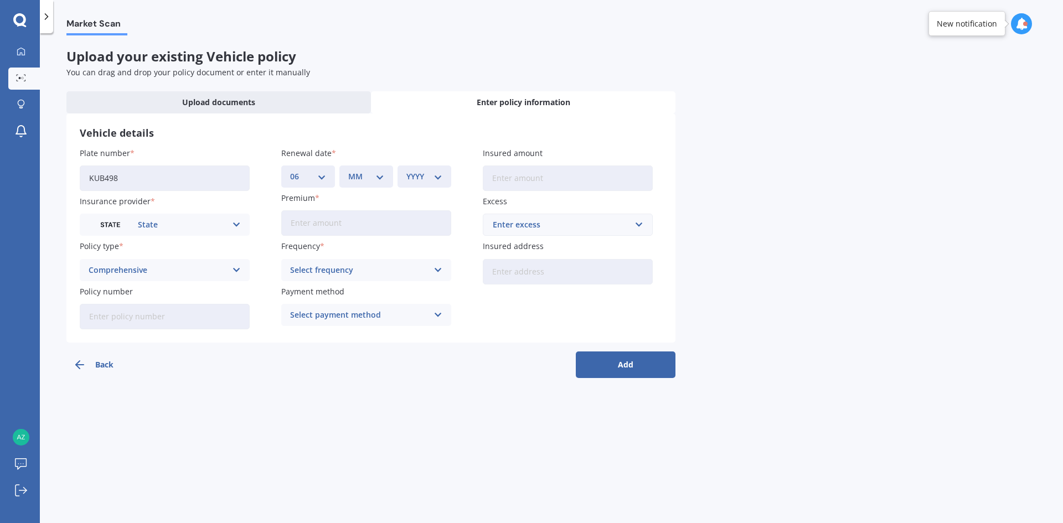
click at [290, 171] on select "DD 01 02 03 04 05 06 07 08 09 10 11 12 13 14 15 16 17 18 19 20 21 22 23 24 25 2…" at bounding box center [308, 177] width 36 height 12
click at [380, 179] on select "MM 01 02 03 04 05 06 07 08 09 10 11 12" at bounding box center [366, 177] width 36 height 12
select select "07"
click at [348, 171] on select "MM 01 02 03 04 05 06 07 08 09 10 11 12" at bounding box center [366, 177] width 36 height 12
drag, startPoint x: 430, startPoint y: 172, endPoint x: 430, endPoint y: 181, distance: 9.4
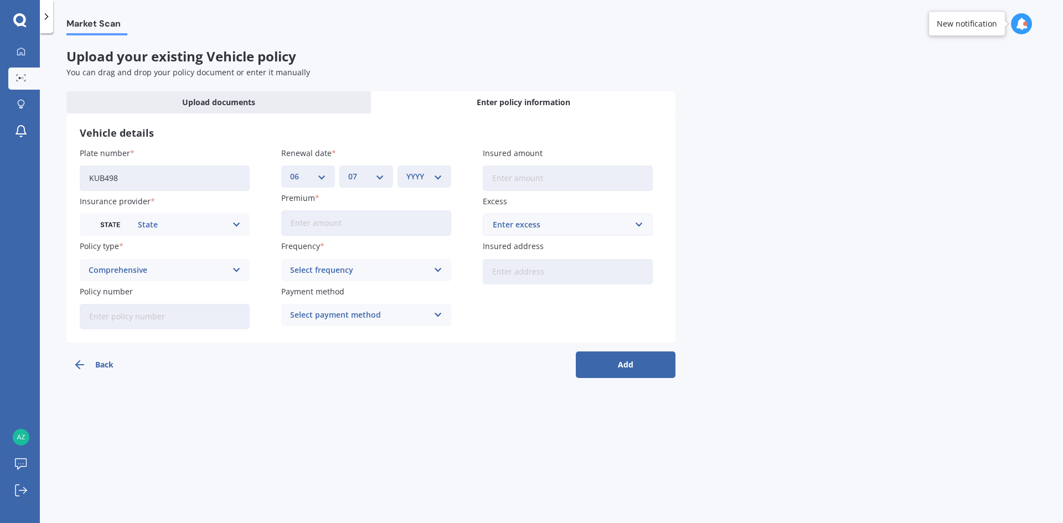
click at [430, 175] on select "YYYY 2027 2026 2025 2024 2023 2022 2021 2020 2019 2018 2017 2016 2015 2014 2013…" at bounding box center [424, 177] width 36 height 12
select select "2026"
click at [406, 171] on select "YYYY 2027 2026 2025 2024 2023 2022 2021 2020 2019 2018 2017 2016 2015 2014 2013…" at bounding box center [424, 177] width 36 height 12
click at [419, 229] on input "Premium" at bounding box center [366, 222] width 170 height 25
type input "$45.52"
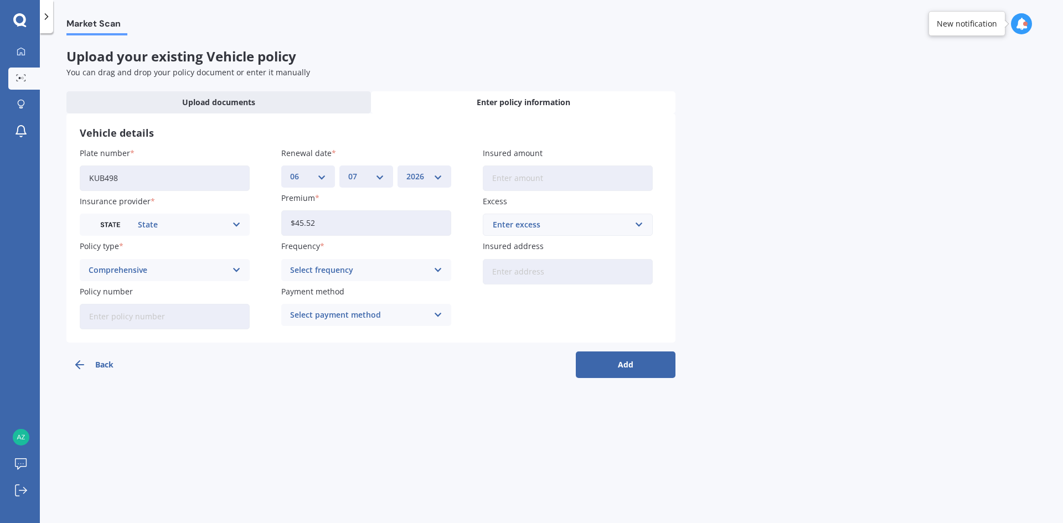
click at [564, 173] on input "Insured amount" at bounding box center [568, 178] width 170 height 25
type input "$32,000"
click at [559, 229] on div "Enter excess" at bounding box center [561, 225] width 137 height 12
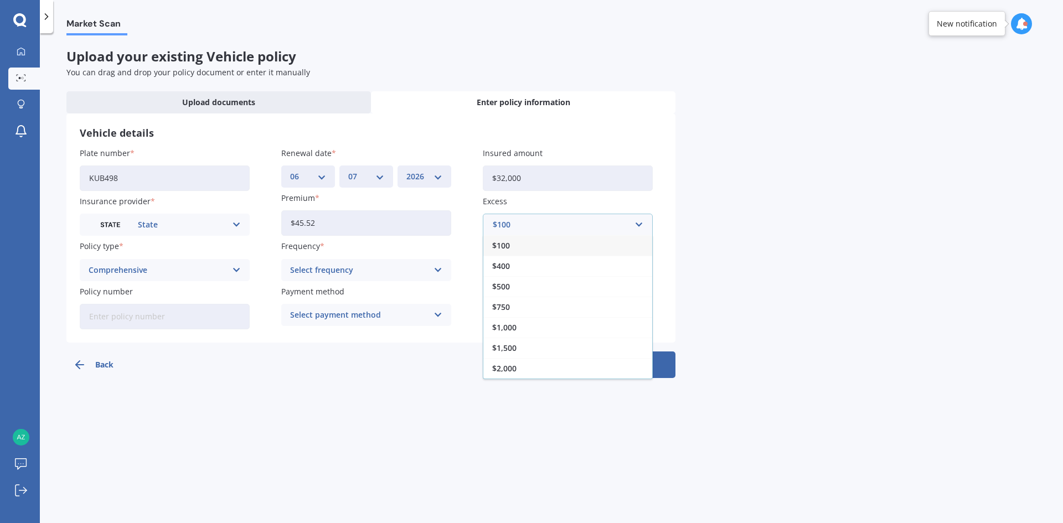
click at [523, 288] on div "$500" at bounding box center [567, 286] width 169 height 20
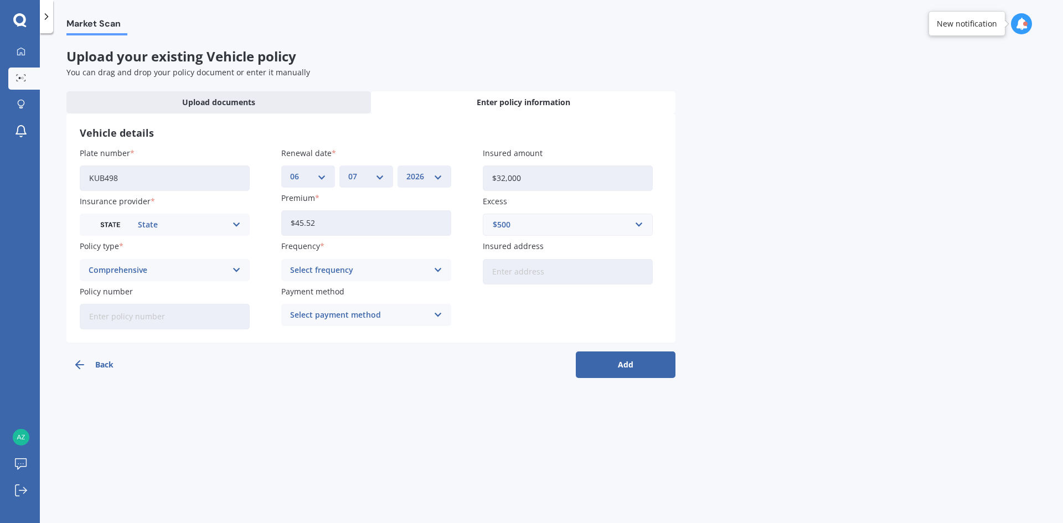
click at [531, 271] on input "Insured address" at bounding box center [568, 271] width 170 height 25
drag, startPoint x: 639, startPoint y: 271, endPoint x: 559, endPoint y: 271, distance: 80.3
click at [559, 271] on input "138 Kaniere Road KaniereHokitika 7811" at bounding box center [568, 271] width 170 height 25
type input "[STREET_ADDRESS]"
click at [384, 275] on div "Select frequency" at bounding box center [359, 270] width 138 height 12
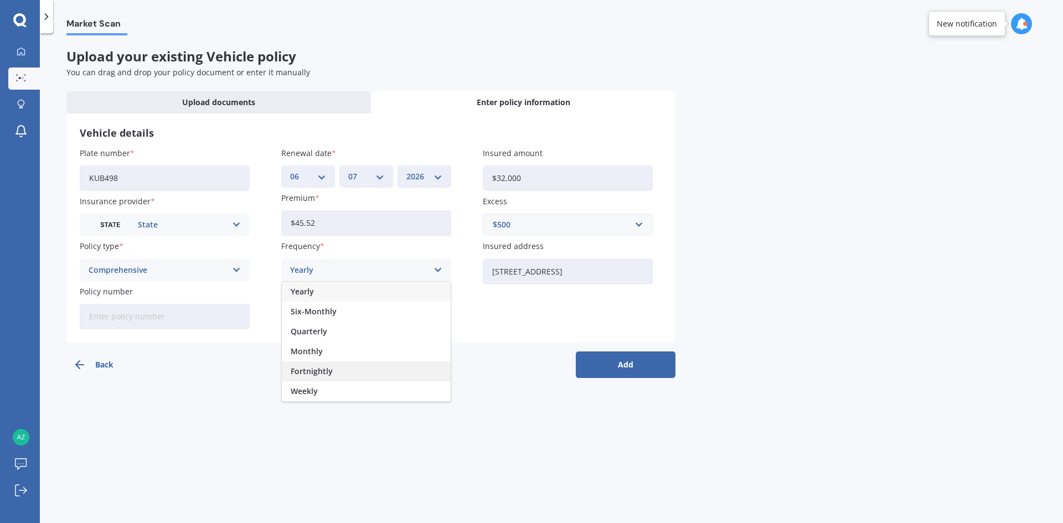
click at [338, 375] on div "Fortnightly" at bounding box center [366, 372] width 169 height 20
click at [393, 317] on div "Select payment method" at bounding box center [359, 315] width 138 height 12
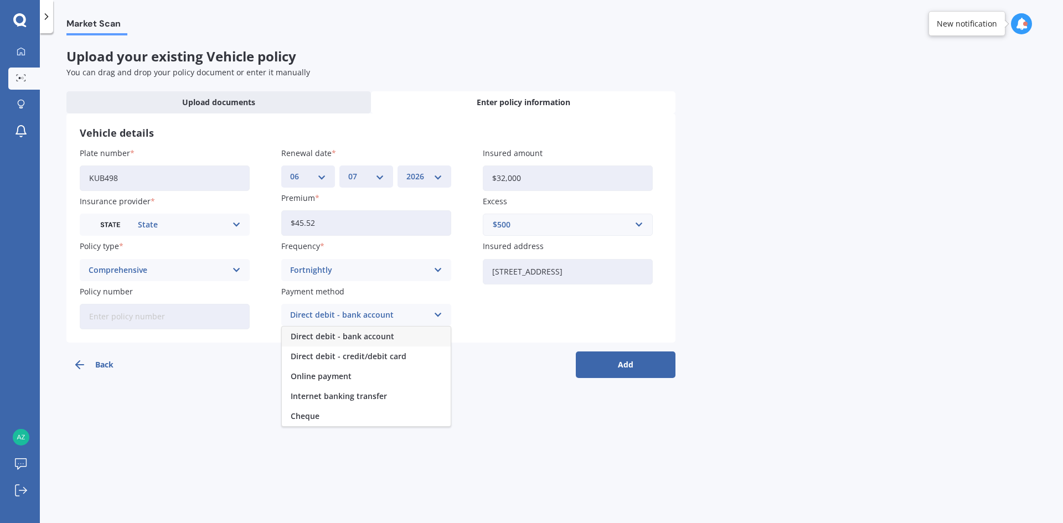
click at [364, 356] on span "Direct debit - credit/debit card" at bounding box center [349, 357] width 116 height 8
click at [652, 364] on button "Add" at bounding box center [626, 365] width 100 height 27
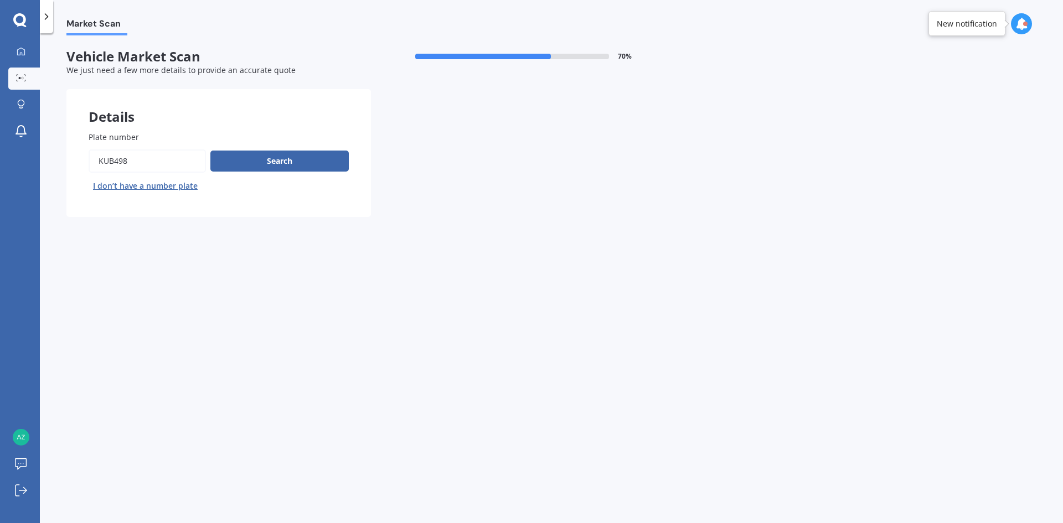
click at [289, 147] on div "Plate number Search I don’t have a number plate" at bounding box center [219, 163] width 260 height 64
click at [290, 155] on button "Search" at bounding box center [279, 161] width 138 height 21
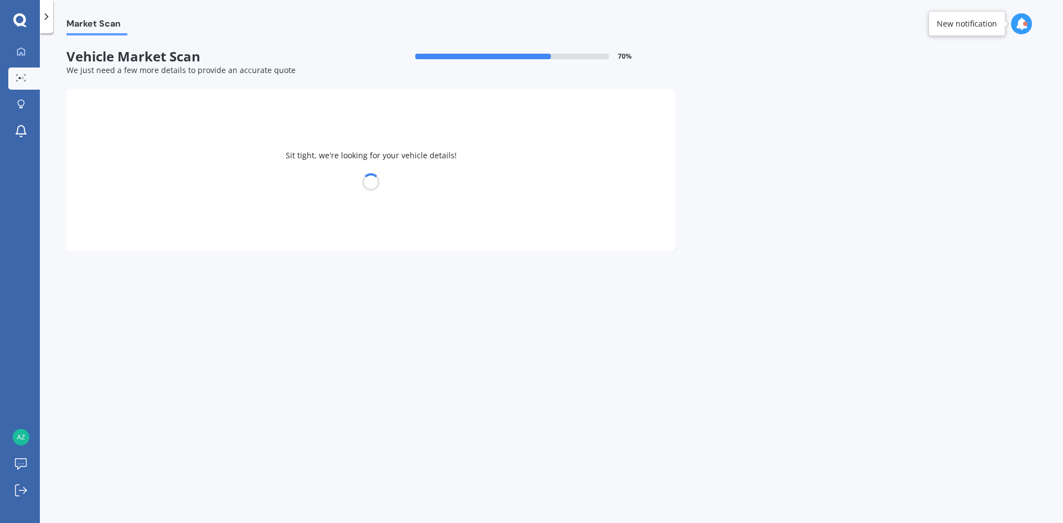
select select "FORD"
select select "RANGER"
select select "30"
select select "07"
select select "1988"
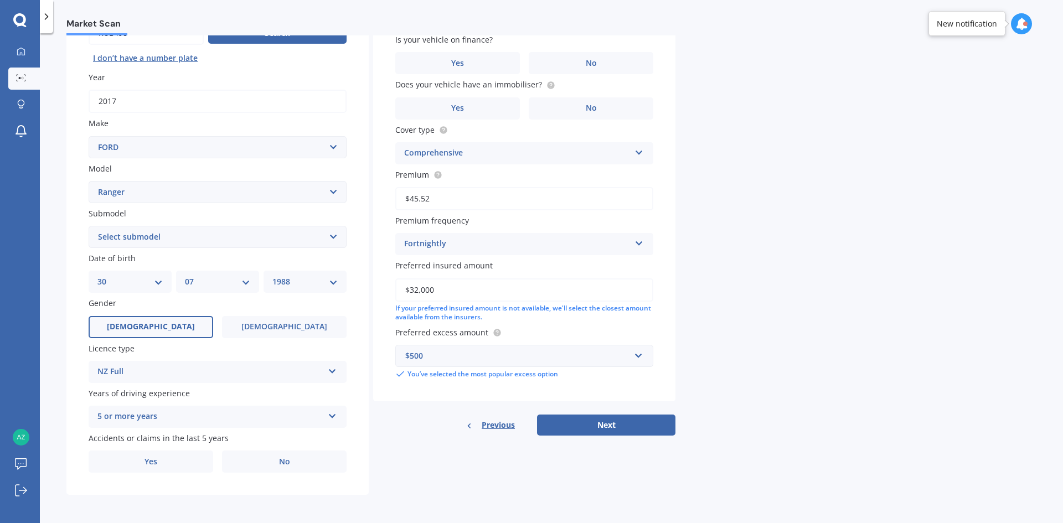
scroll to position [128, 0]
click at [211, 238] on select "Select submodel 4X2 3.2 Litre Turbo Diesel 4X2 XL 2.2 Litre Turbo Diesel 4X2 XL…" at bounding box center [218, 236] width 258 height 22
select select "4X4 XLT 3.2 LITRE TURBO DIESEL"
click at [89, 225] on select "Select submodel 4X2 3.2 Litre Turbo Diesel 4X2 XL 2.2 Litre Turbo Diesel 4X2 XL…" at bounding box center [218, 236] width 258 height 22
drag, startPoint x: 271, startPoint y: 455, endPoint x: 270, endPoint y: 448, distance: 7.3
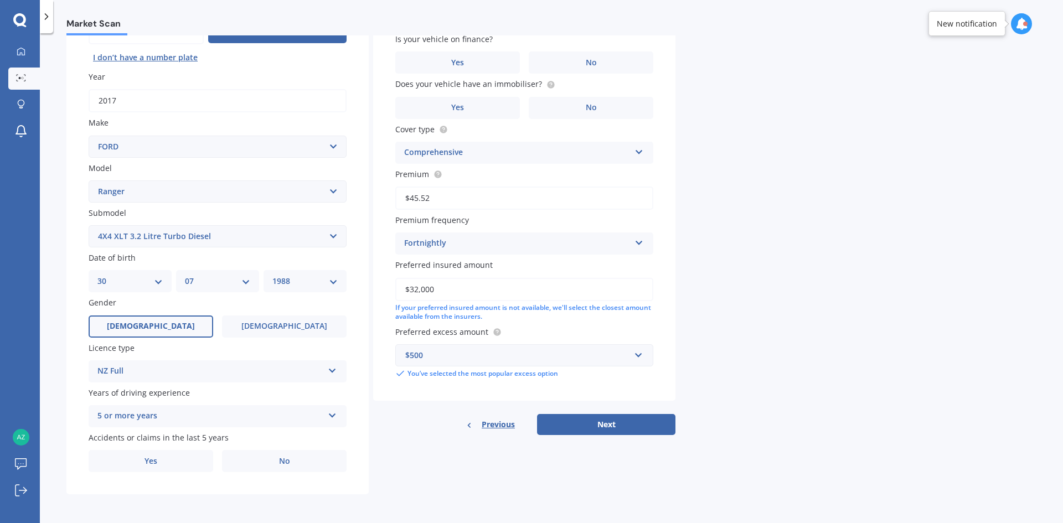
click at [272, 455] on label "No" at bounding box center [284, 461] width 125 height 22
click at [0, 0] on input "No" at bounding box center [0, 0] width 0 height 0
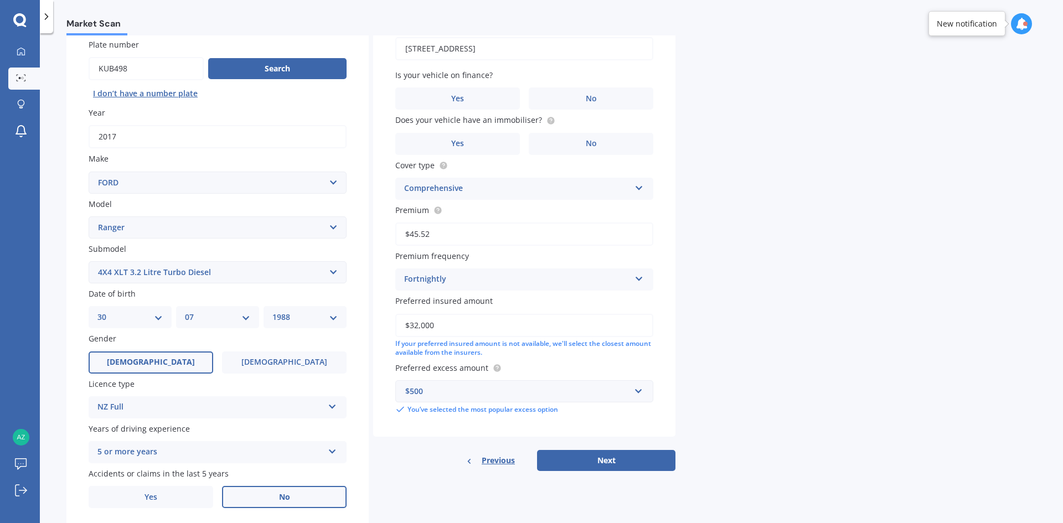
scroll to position [73, 0]
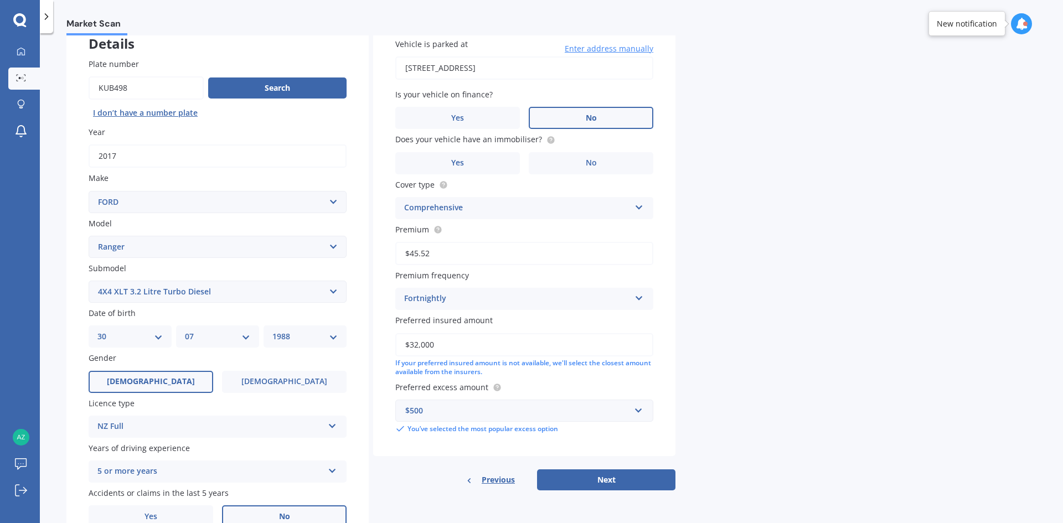
click at [569, 122] on label "No" at bounding box center [591, 118] width 125 height 22
click at [0, 0] on input "No" at bounding box center [0, 0] width 0 height 0
click at [479, 165] on label "Yes" at bounding box center [457, 163] width 125 height 22
click at [0, 0] on input "Yes" at bounding box center [0, 0] width 0 height 0
click at [616, 483] on button "Next" at bounding box center [606, 480] width 138 height 21
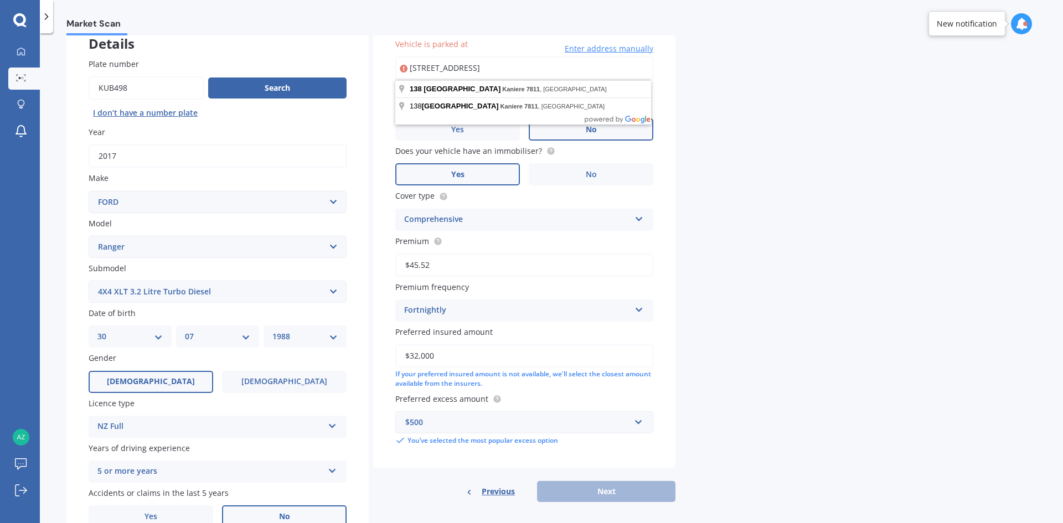
drag, startPoint x: 520, startPoint y: 66, endPoint x: 474, endPoint y: 74, distance: 46.5
click at [474, 74] on input "[STREET_ADDRESS]" at bounding box center [524, 67] width 258 height 23
type input "[STREET_ADDRESS]"
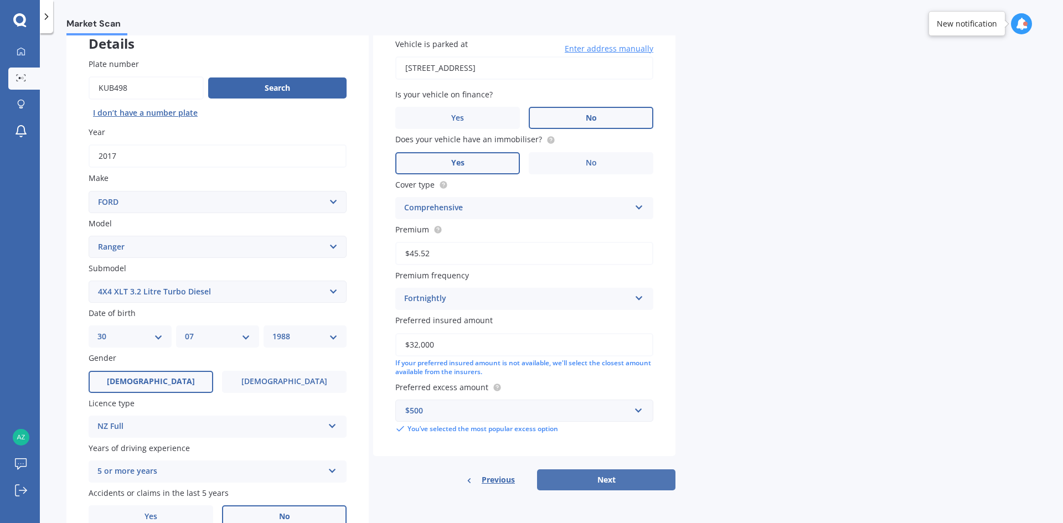
click at [652, 486] on button "Next" at bounding box center [606, 480] width 138 height 21
select select "30"
select select "07"
select select "1988"
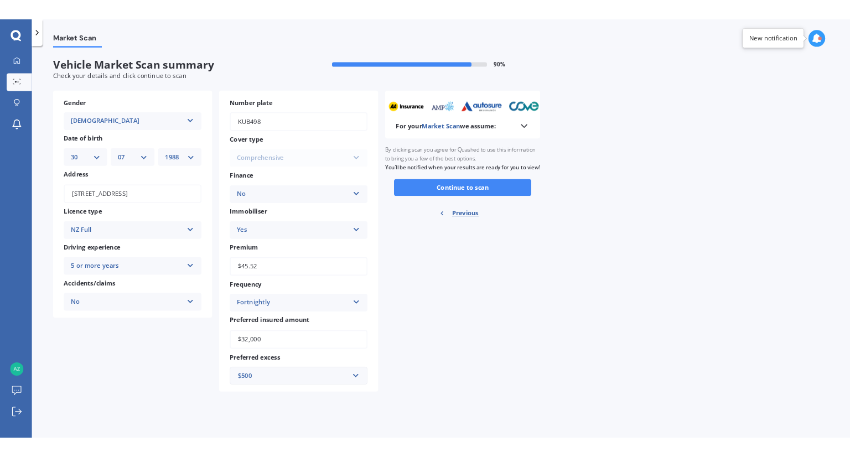
scroll to position [0, 0]
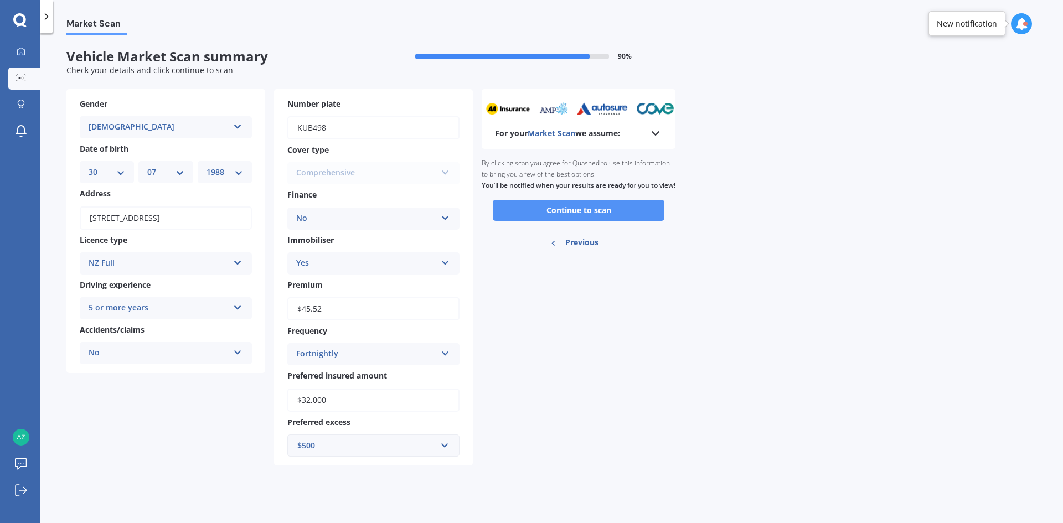
click at [587, 221] on button "Continue to scan" at bounding box center [579, 210] width 172 height 21
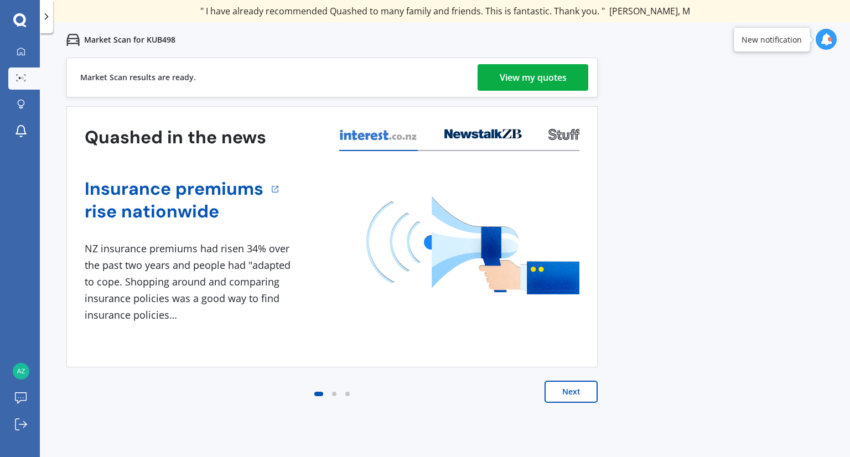
click at [542, 81] on div "View my quotes" at bounding box center [533, 77] width 67 height 27
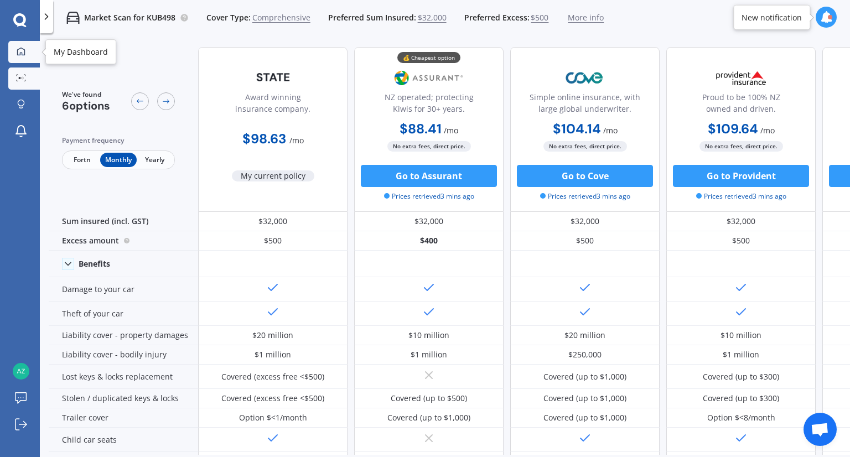
click at [23, 53] on icon at bounding box center [21, 51] width 9 height 9
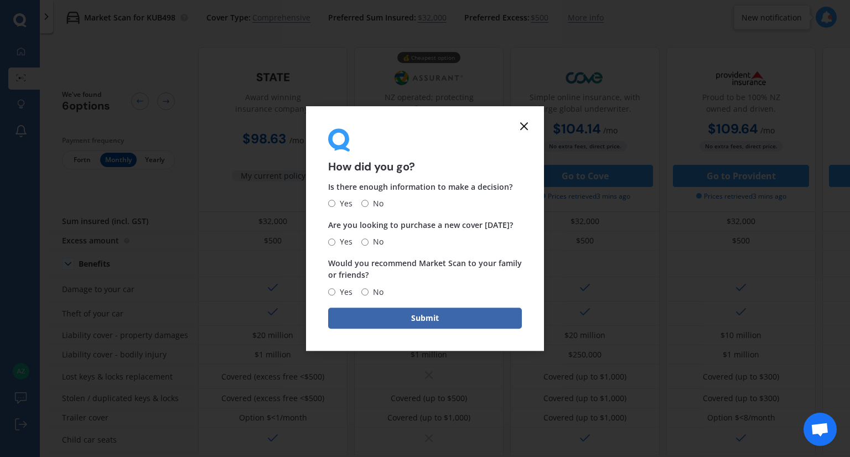
click at [522, 127] on icon at bounding box center [524, 126] width 13 height 13
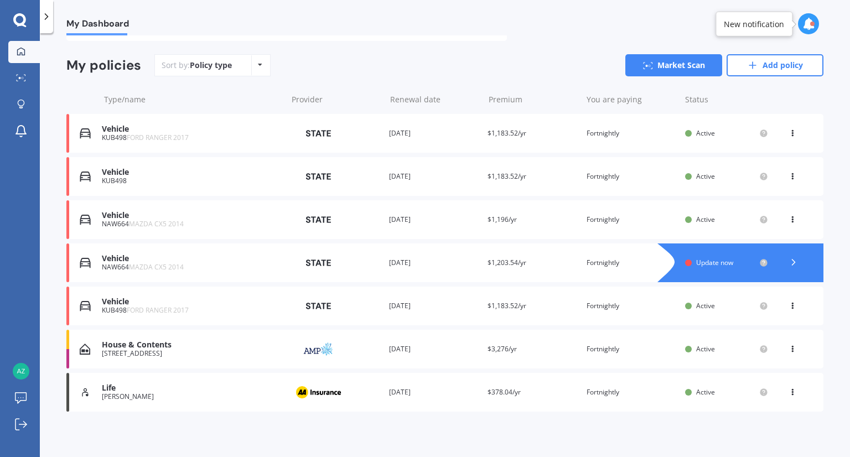
scroll to position [86, 0]
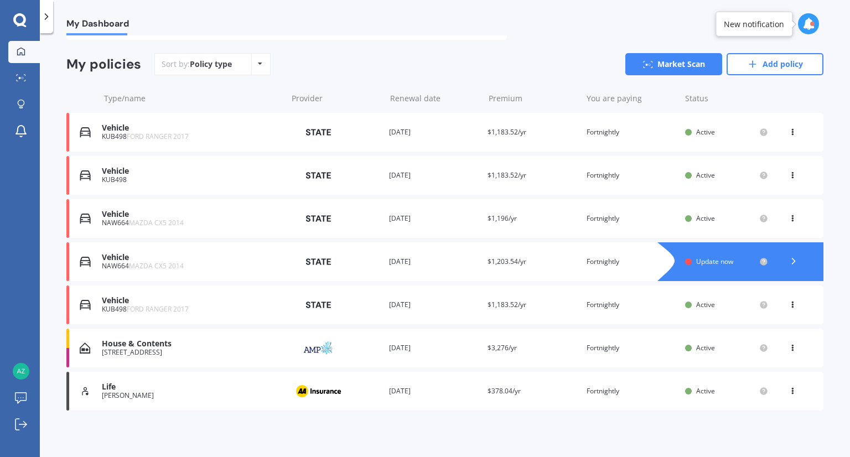
click at [790, 176] on icon at bounding box center [793, 173] width 8 height 7
click at [753, 220] on div "Delete" at bounding box center [769, 219] width 110 height 22
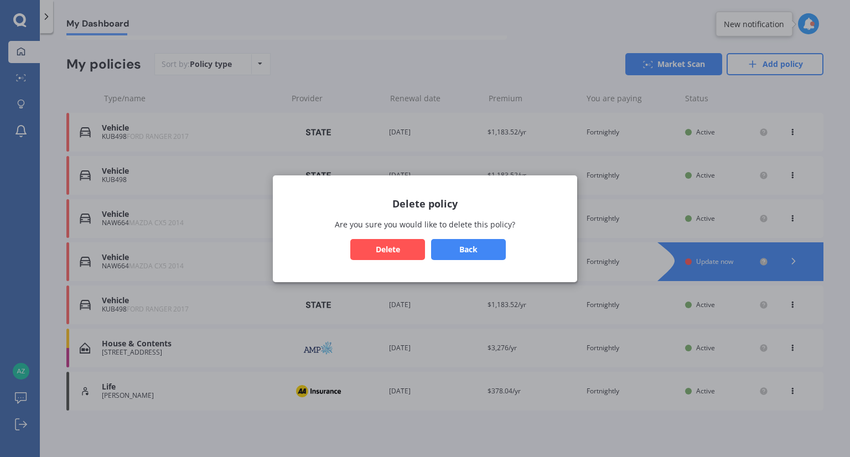
click at [403, 246] on button "Delete" at bounding box center [387, 249] width 75 height 21
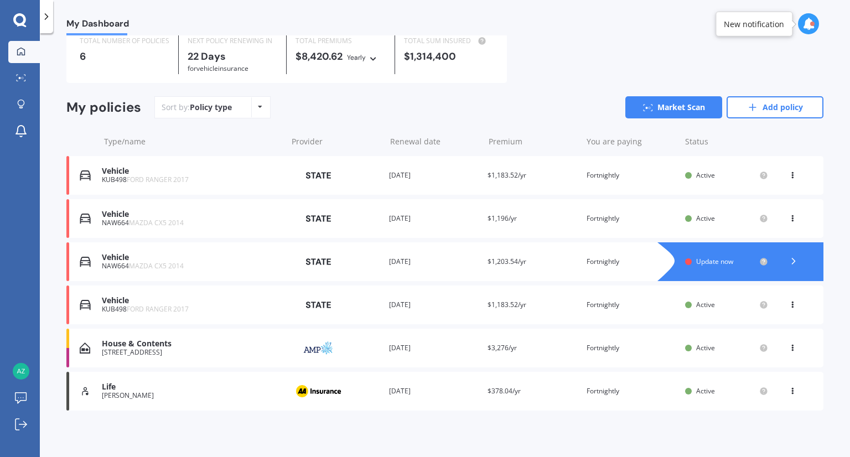
scroll to position [43, 0]
click at [790, 178] on div "View option View policy Delete" at bounding box center [794, 175] width 10 height 11
click at [791, 262] on icon at bounding box center [793, 261] width 11 height 11
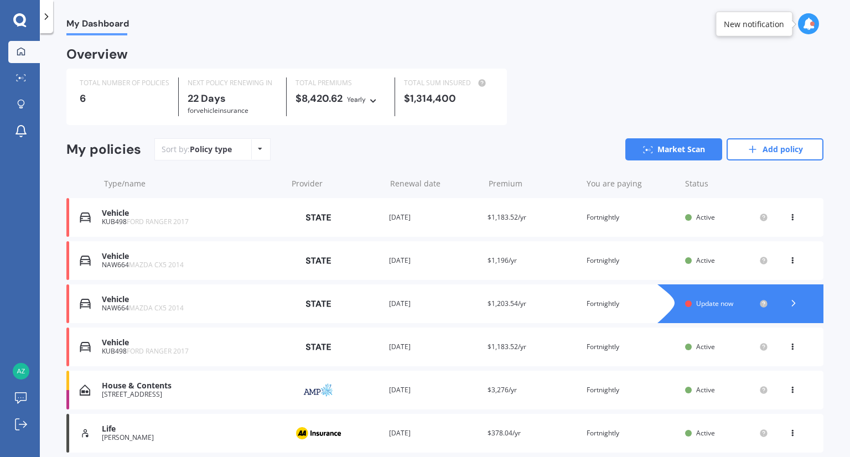
click at [791, 349] on div "View option View policy Delete" at bounding box center [794, 347] width 10 height 11
click at [762, 394] on div "Delete" at bounding box center [769, 390] width 110 height 22
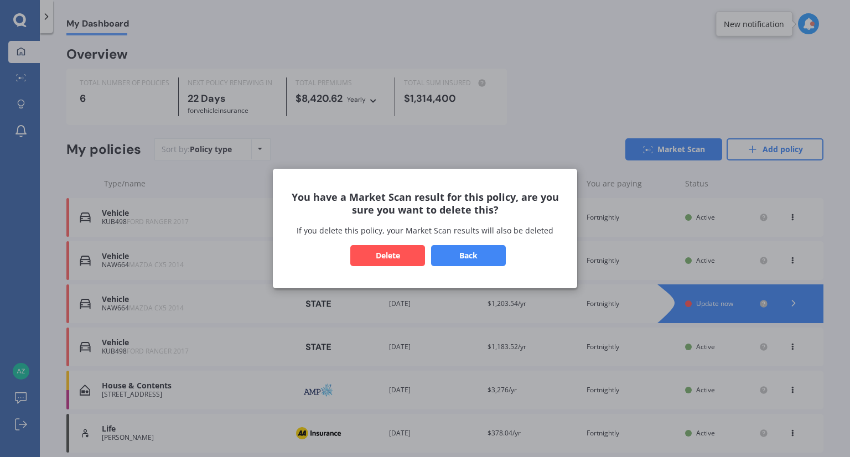
click at [375, 255] on button "Delete" at bounding box center [387, 255] width 75 height 21
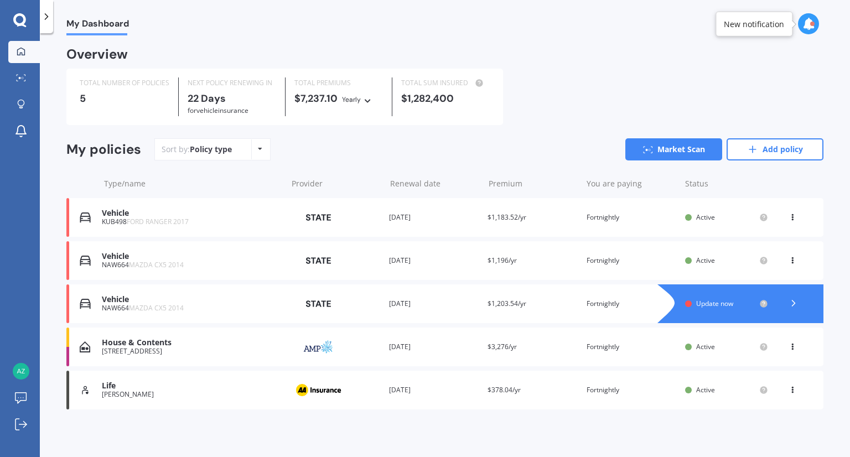
click at [409, 256] on div "Renewal date 08 Aug 2026" at bounding box center [434, 260] width 90 height 11
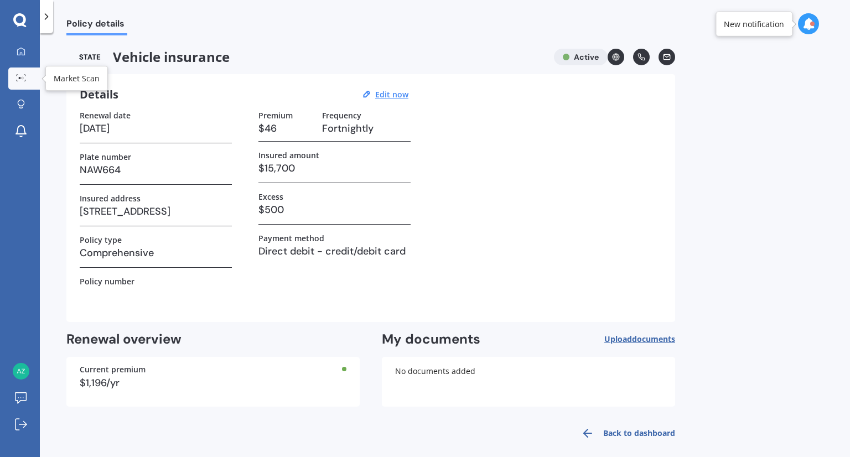
click at [30, 78] on link "Market Scan" at bounding box center [24, 79] width 32 height 22
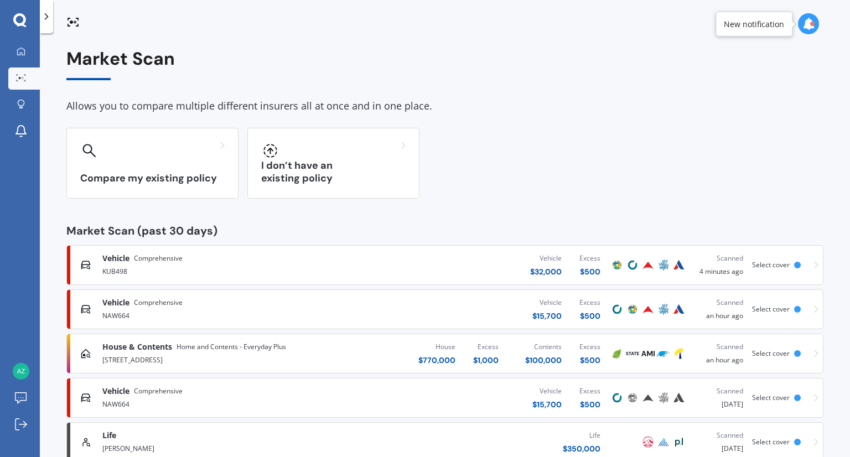
click at [150, 312] on div "NAW664" at bounding box center [223, 314] width 243 height 13
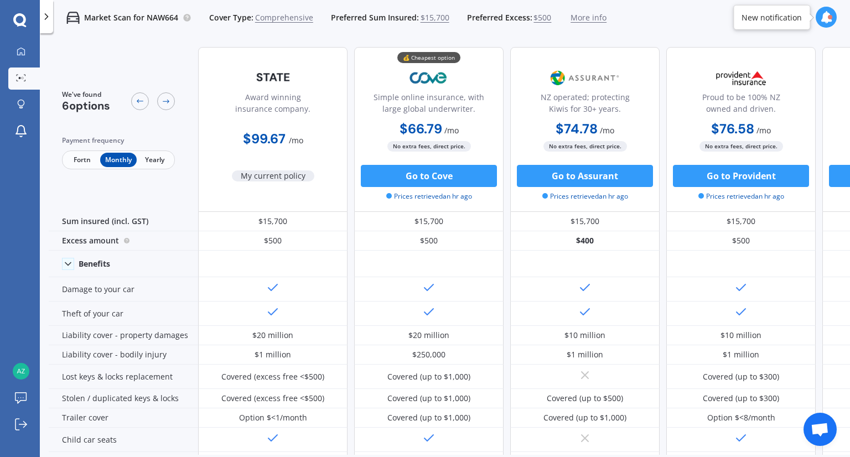
click at [84, 166] on span "Fortn" at bounding box center [82, 160] width 36 height 14
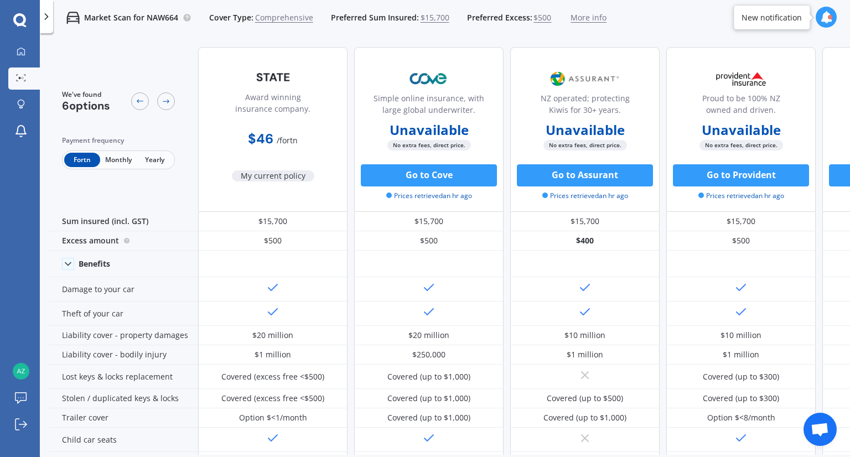
click at [165, 164] on span "Yearly" at bounding box center [155, 160] width 36 height 14
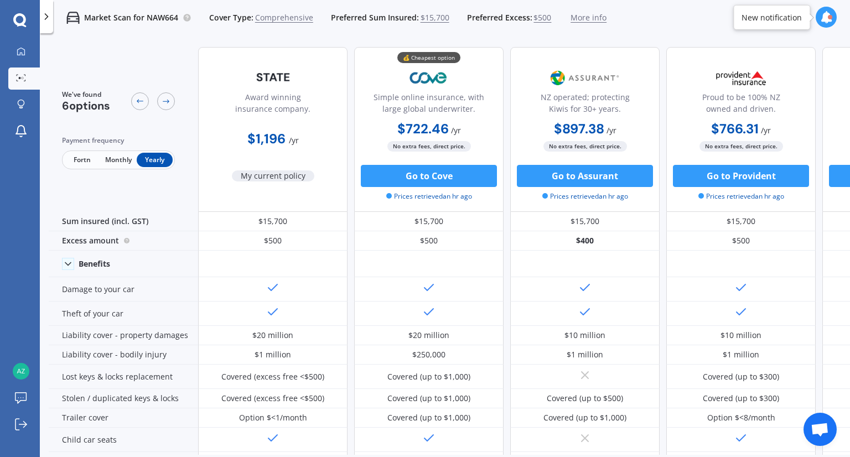
click at [86, 163] on span "Fortn" at bounding box center [82, 160] width 36 height 14
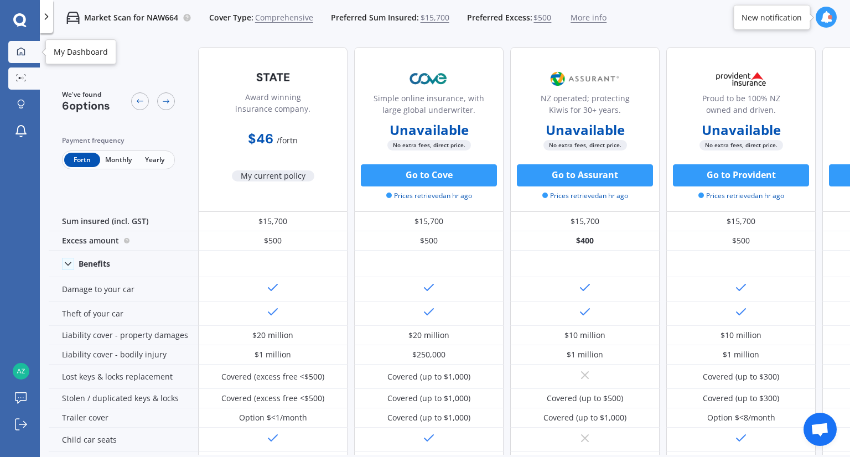
click at [10, 56] on link "My Dashboard" at bounding box center [24, 52] width 32 height 22
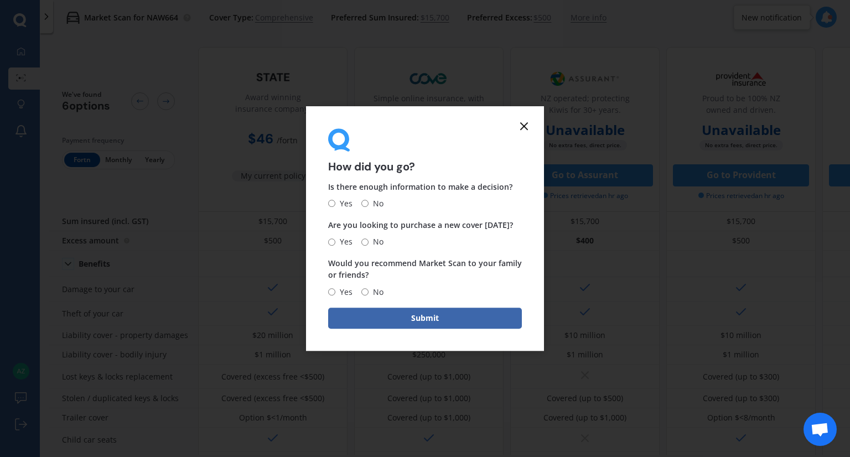
click at [520, 121] on icon at bounding box center [524, 126] width 13 height 13
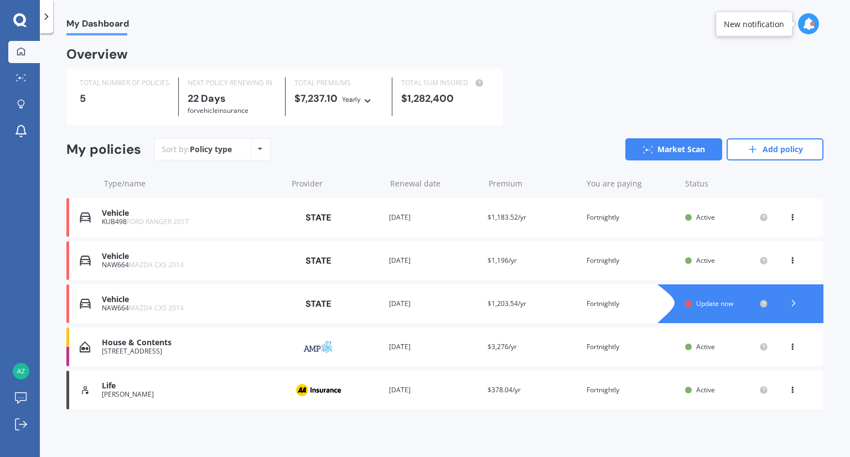
click at [146, 392] on div "[PERSON_NAME]" at bounding box center [192, 395] width 180 height 8
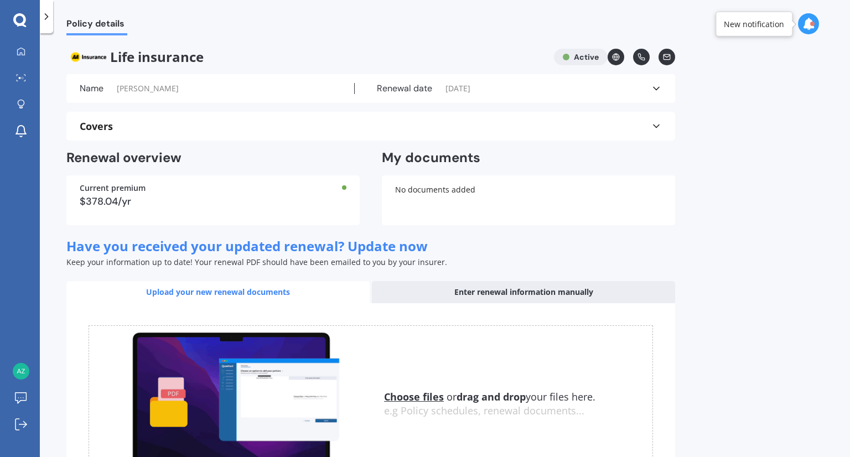
click at [600, 87] on div "Renewal date 10/10/2025" at bounding box center [503, 88] width 297 height 11
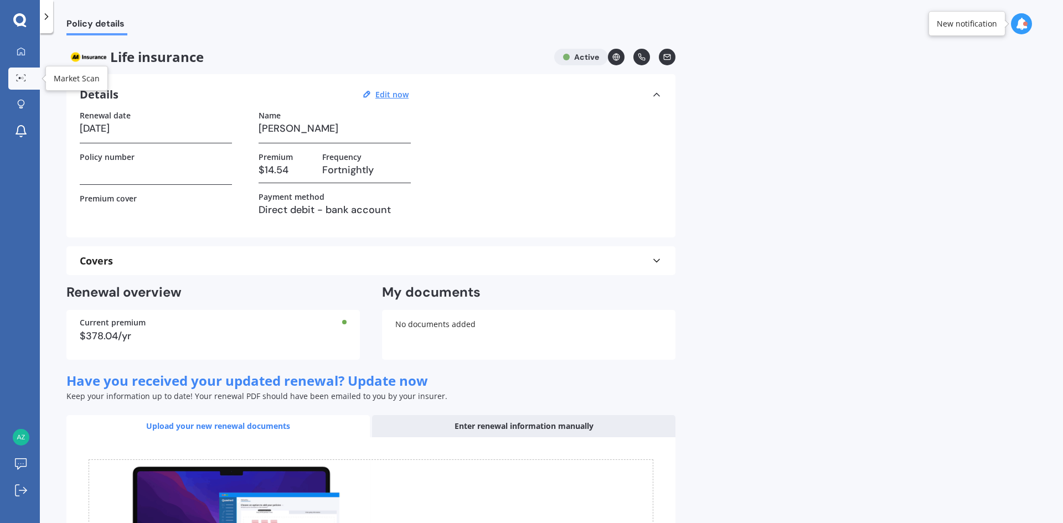
click at [26, 85] on link "Market Scan" at bounding box center [24, 79] width 32 height 22
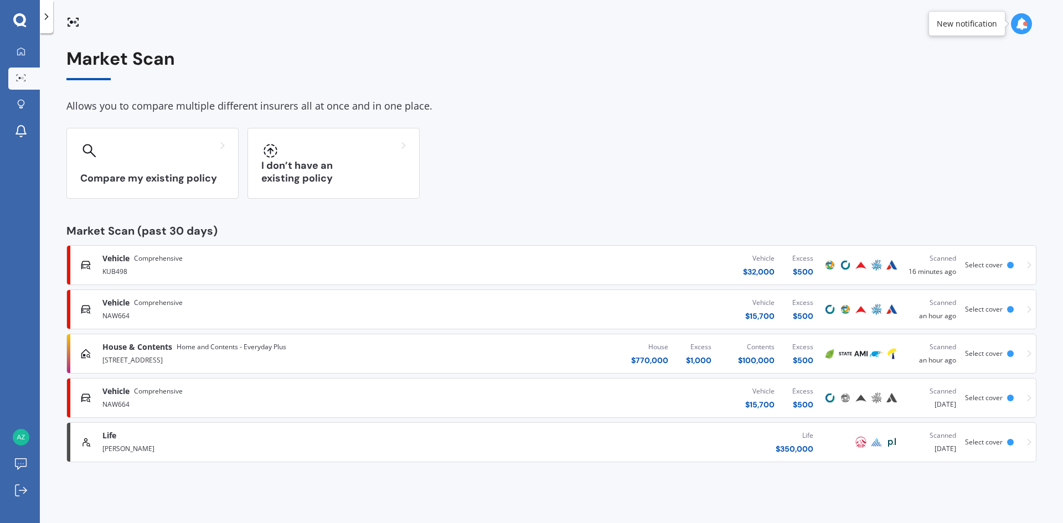
click at [476, 450] on div "Life $ 350,000" at bounding box center [636, 442] width 371 height 33
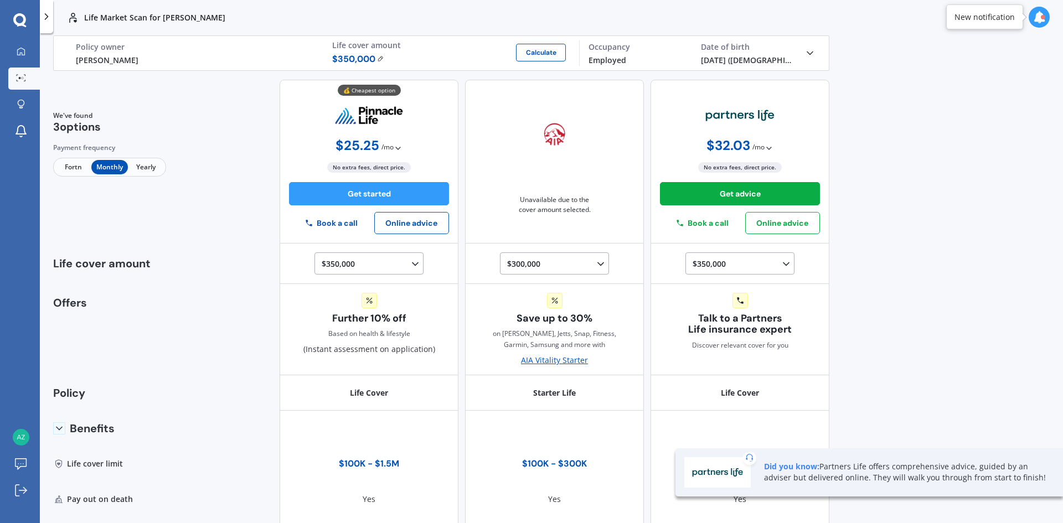
click at [75, 174] on span "Fortn" at bounding box center [73, 167] width 36 height 14
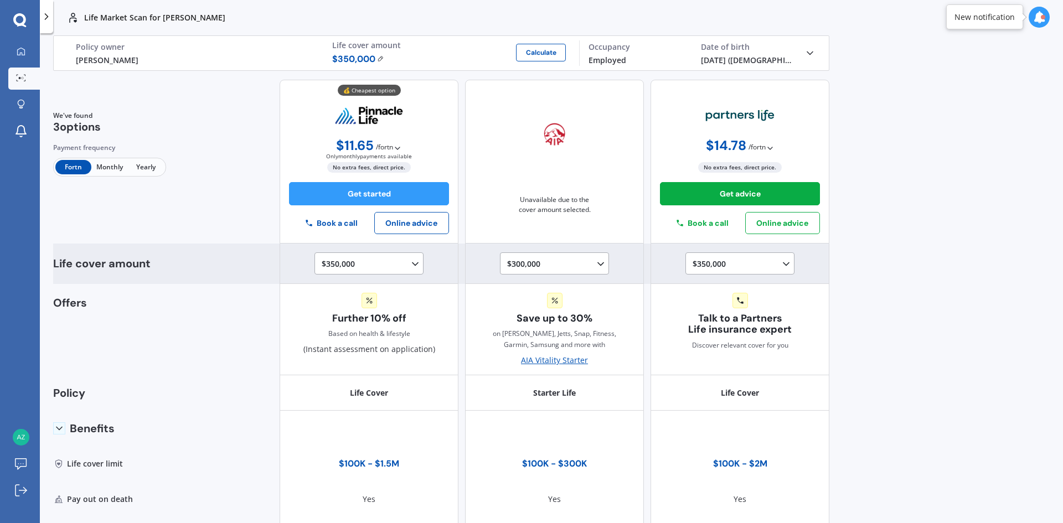
click at [586, 264] on div "$300,000 $100,000 $150,000 $200,000 $250,000 $300,000" at bounding box center [556, 263] width 99 height 13
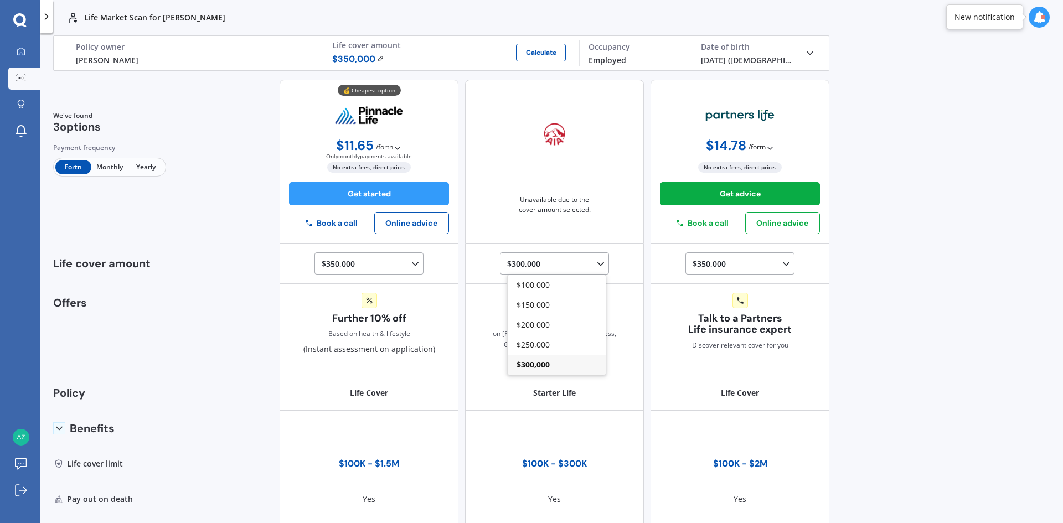
click at [257, 133] on div "We've found 3 options Payment frequency Fortn Monthly Yearly 💰 Cheapest option …" at bounding box center [441, 162] width 776 height 164
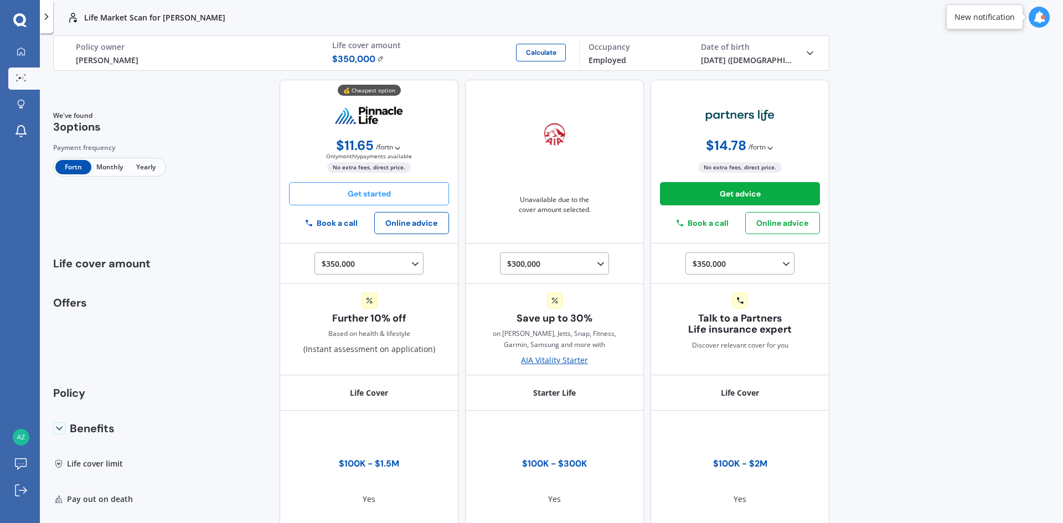
click at [362, 193] on button "Get started" at bounding box center [369, 193] width 160 height 23
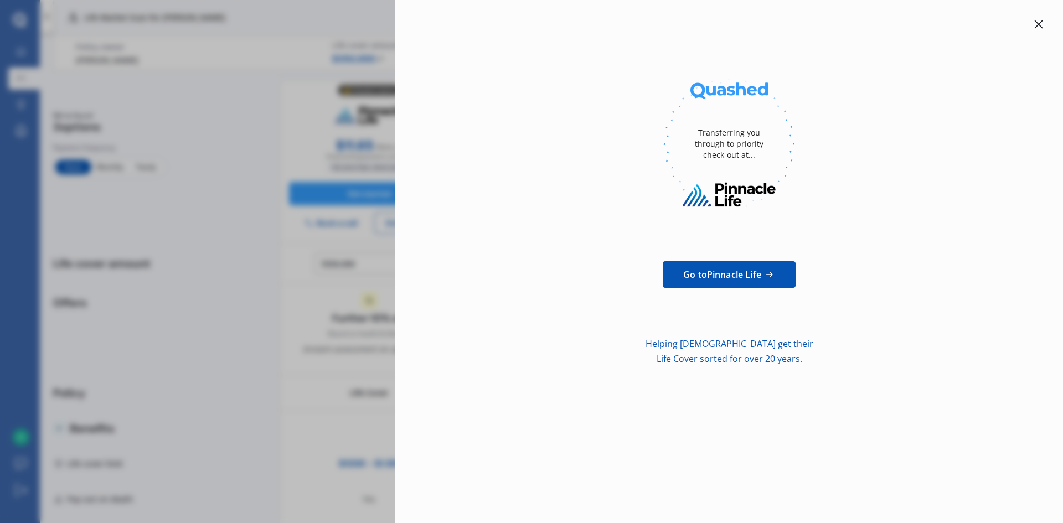
click at [1037, 25] on icon at bounding box center [1038, 24] width 9 height 9
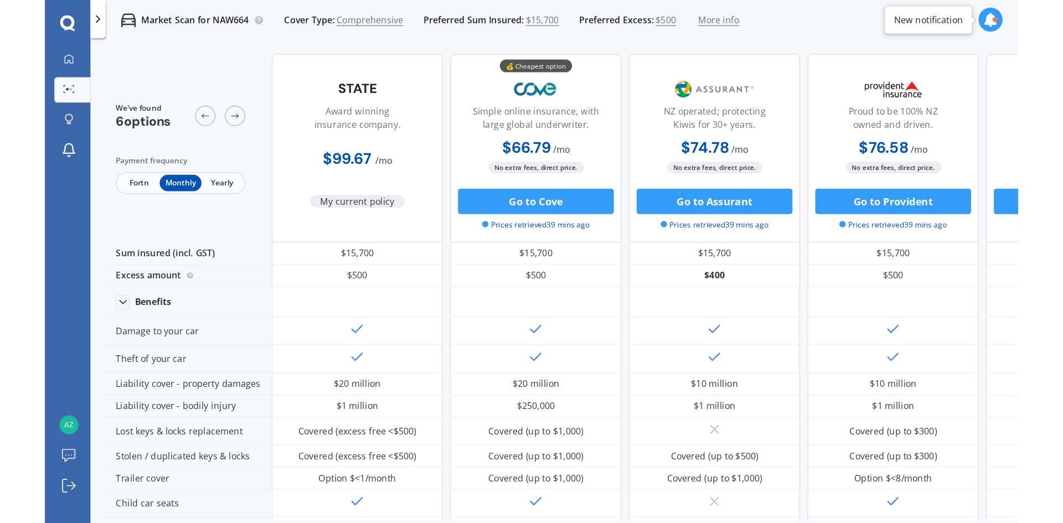
scroll to position [277, 0]
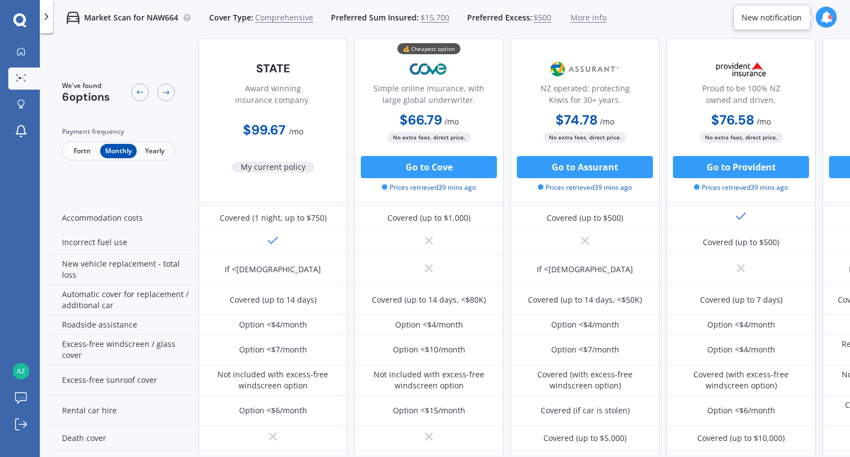
click at [92, 151] on span "Fortn" at bounding box center [82, 151] width 36 height 14
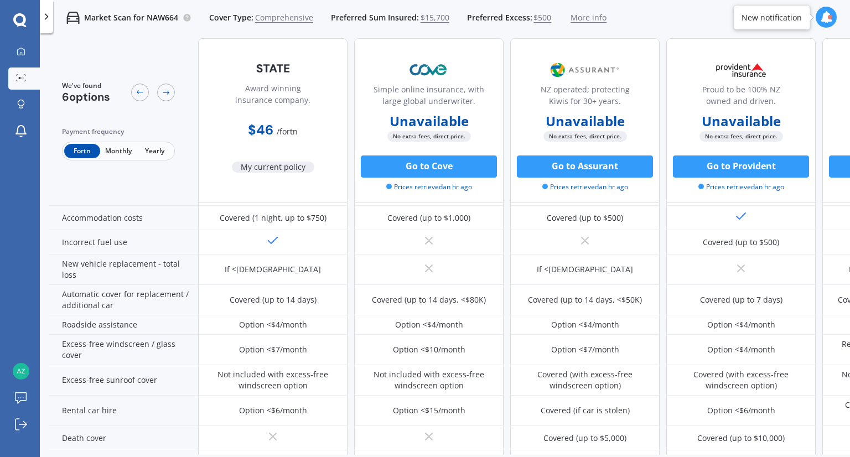
click at [117, 156] on span "Monthly" at bounding box center [118, 151] width 36 height 14
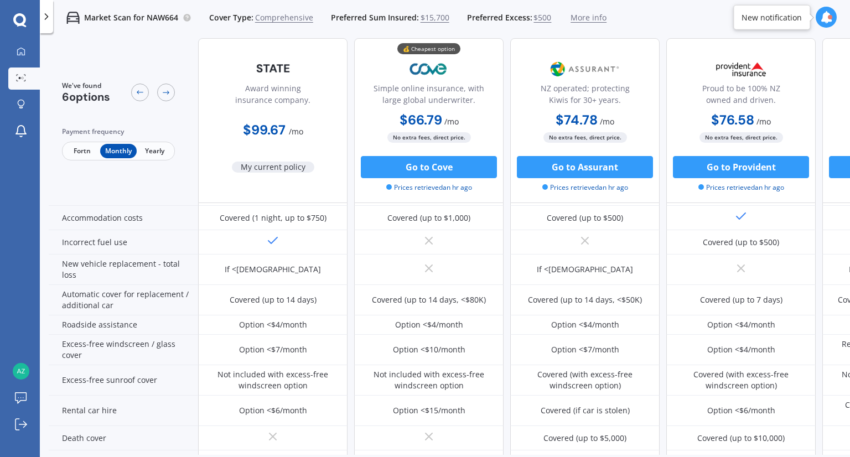
click at [146, 154] on span "Yearly" at bounding box center [155, 151] width 36 height 14
click at [90, 152] on span "Fortn" at bounding box center [82, 151] width 36 height 14
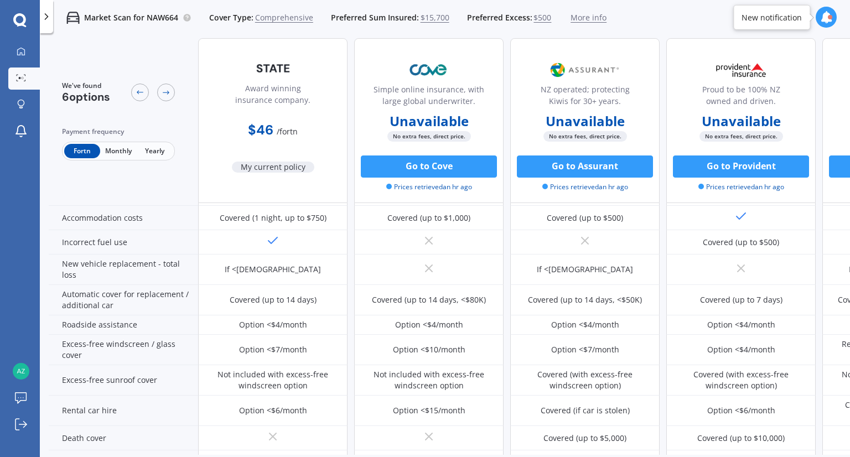
click at [161, 152] on span "Yearly" at bounding box center [155, 151] width 36 height 14
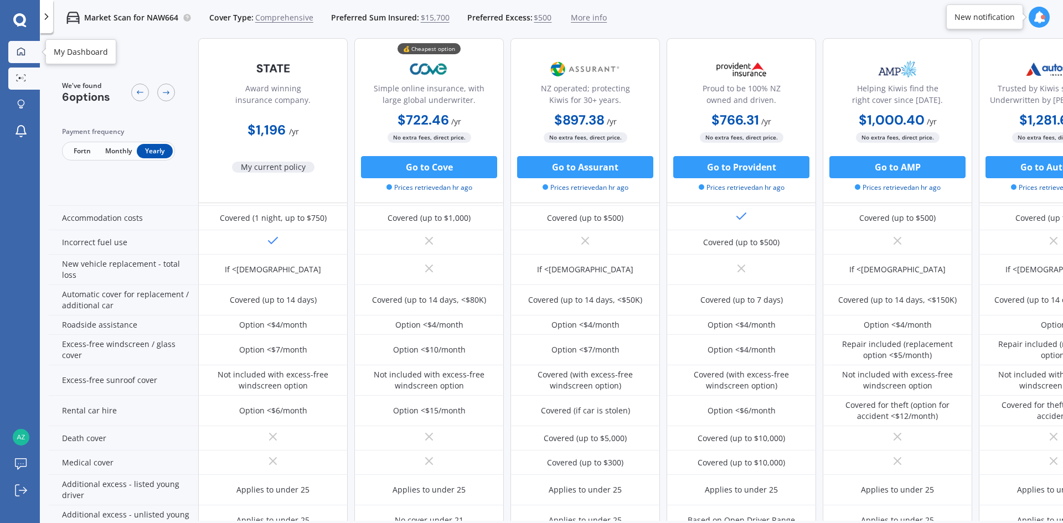
click at [28, 55] on div at bounding box center [21, 52] width 17 height 10
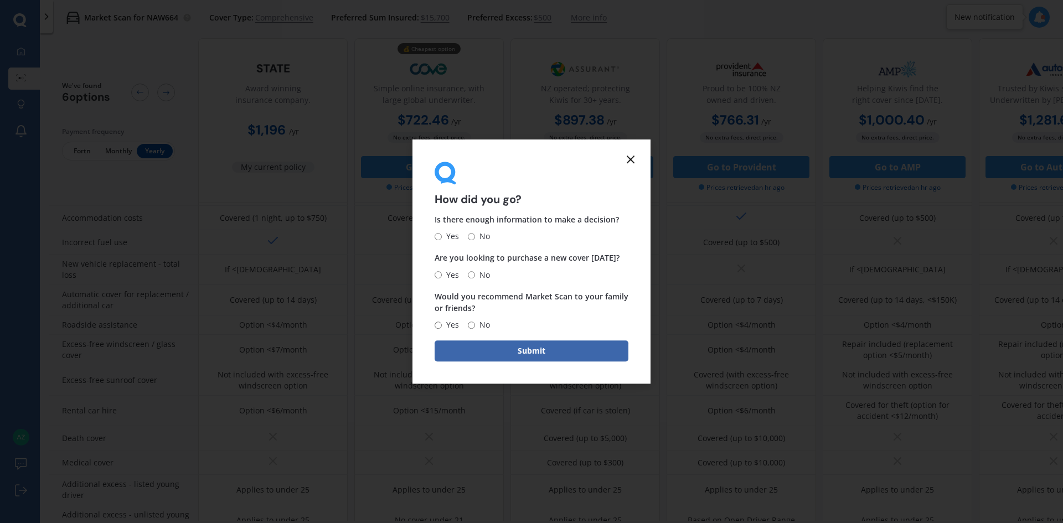
click at [628, 158] on icon at bounding box center [630, 159] width 13 height 13
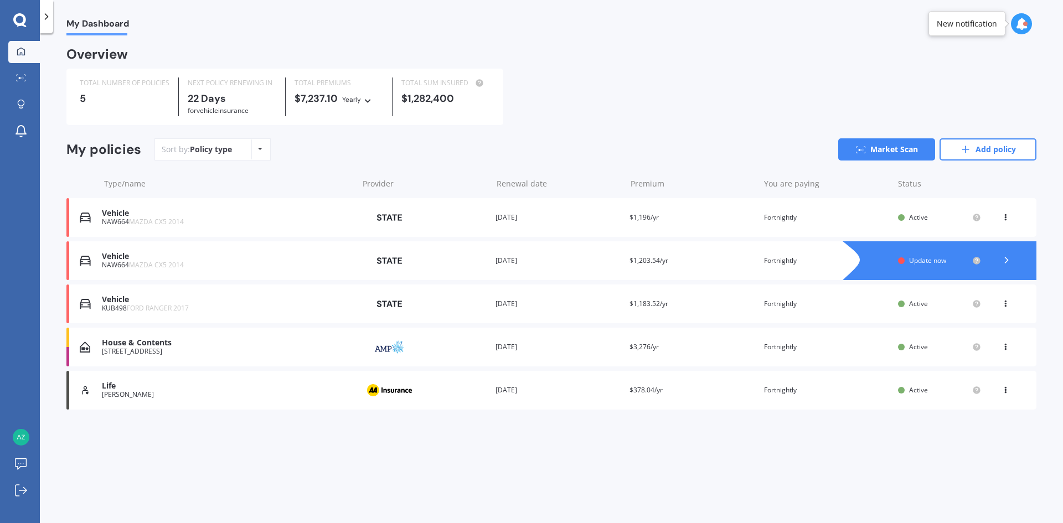
click at [226, 314] on div "Vehicle KUB498 FORD RANGER 2017 Provider Renewal date [DATE] Premium $1,183.52/…" at bounding box center [551, 304] width 970 height 39
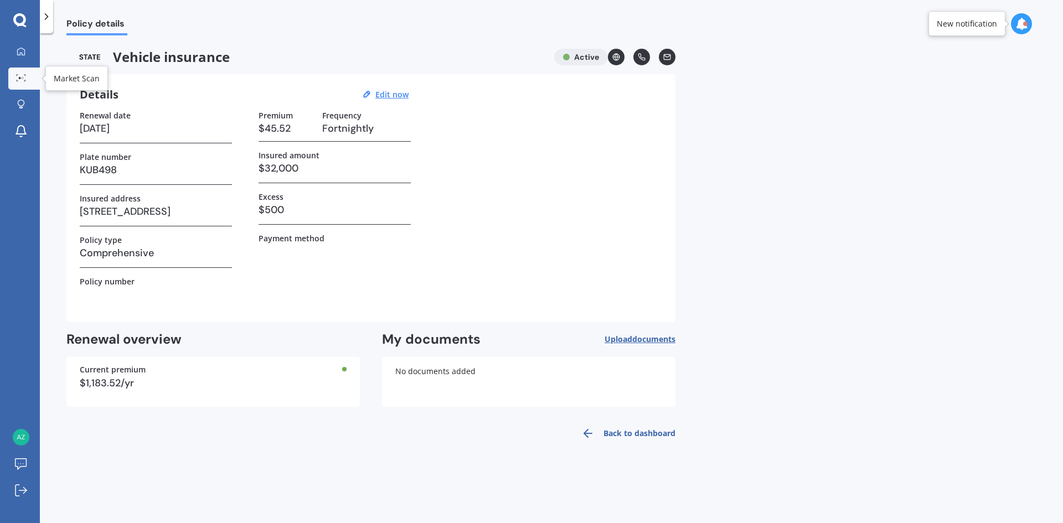
click at [29, 75] on link "Market Scan" at bounding box center [24, 79] width 32 height 22
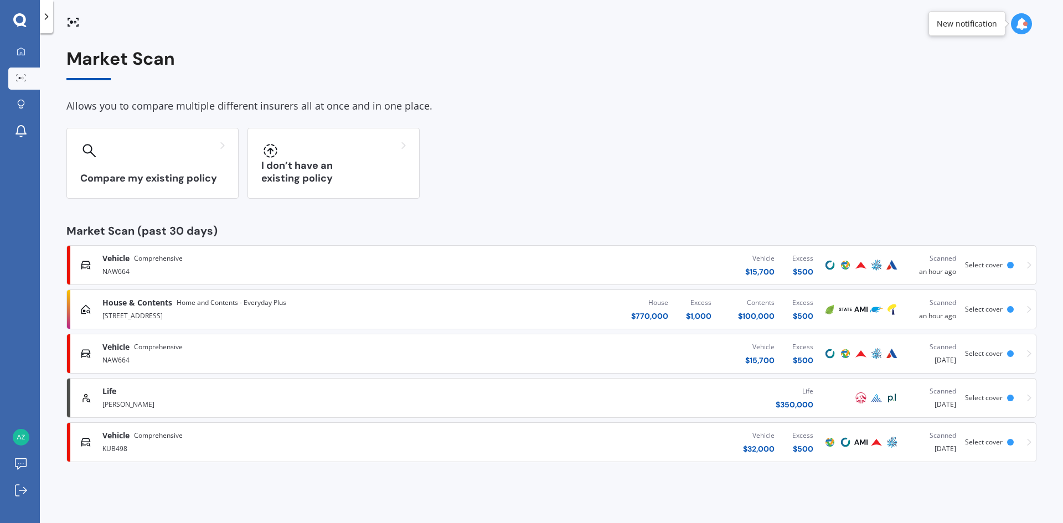
click at [151, 439] on span "Comprehensive" at bounding box center [158, 435] width 49 height 11
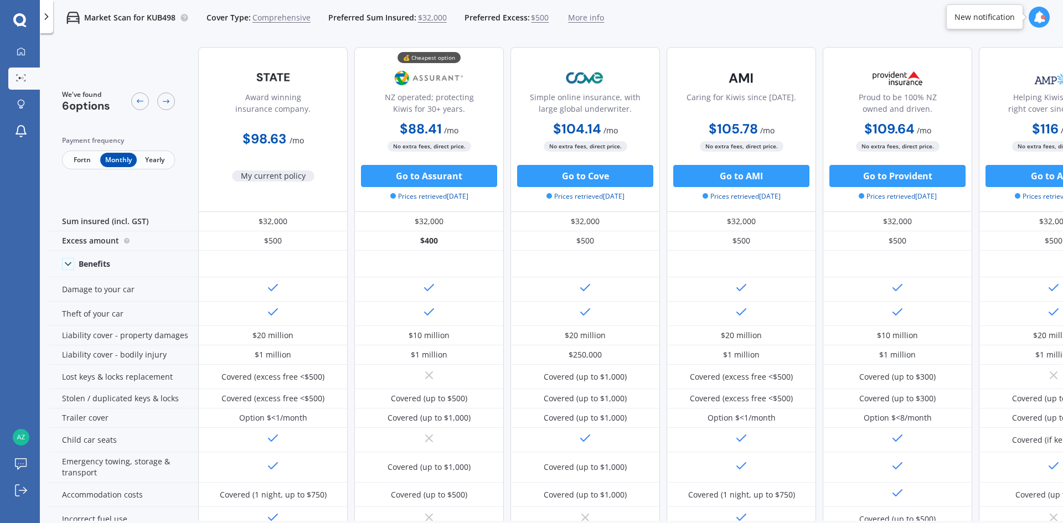
click at [583, 22] on span "More info" at bounding box center [586, 17] width 36 height 11
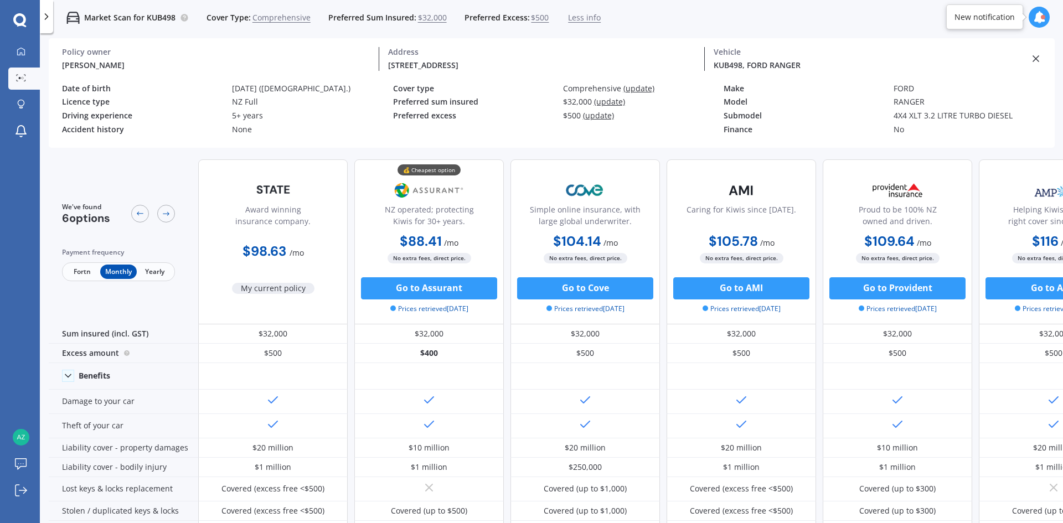
click at [80, 275] on span "Fortn" at bounding box center [82, 272] width 36 height 14
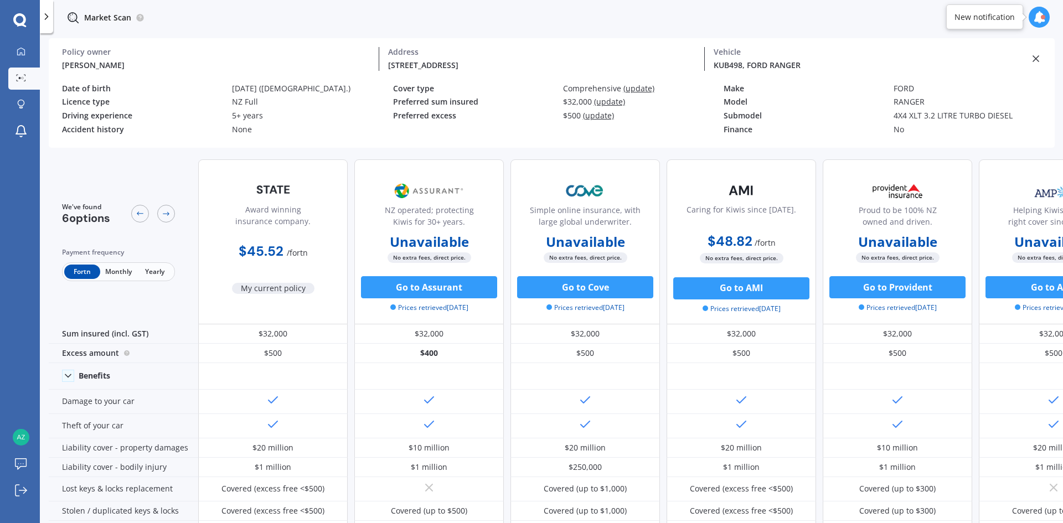
drag, startPoint x: 1034, startPoint y: 56, endPoint x: 983, endPoint y: 44, distance: 52.2
click at [850, 58] on icon at bounding box center [1035, 58] width 11 height 11
